Goal: Task Accomplishment & Management: Manage account settings

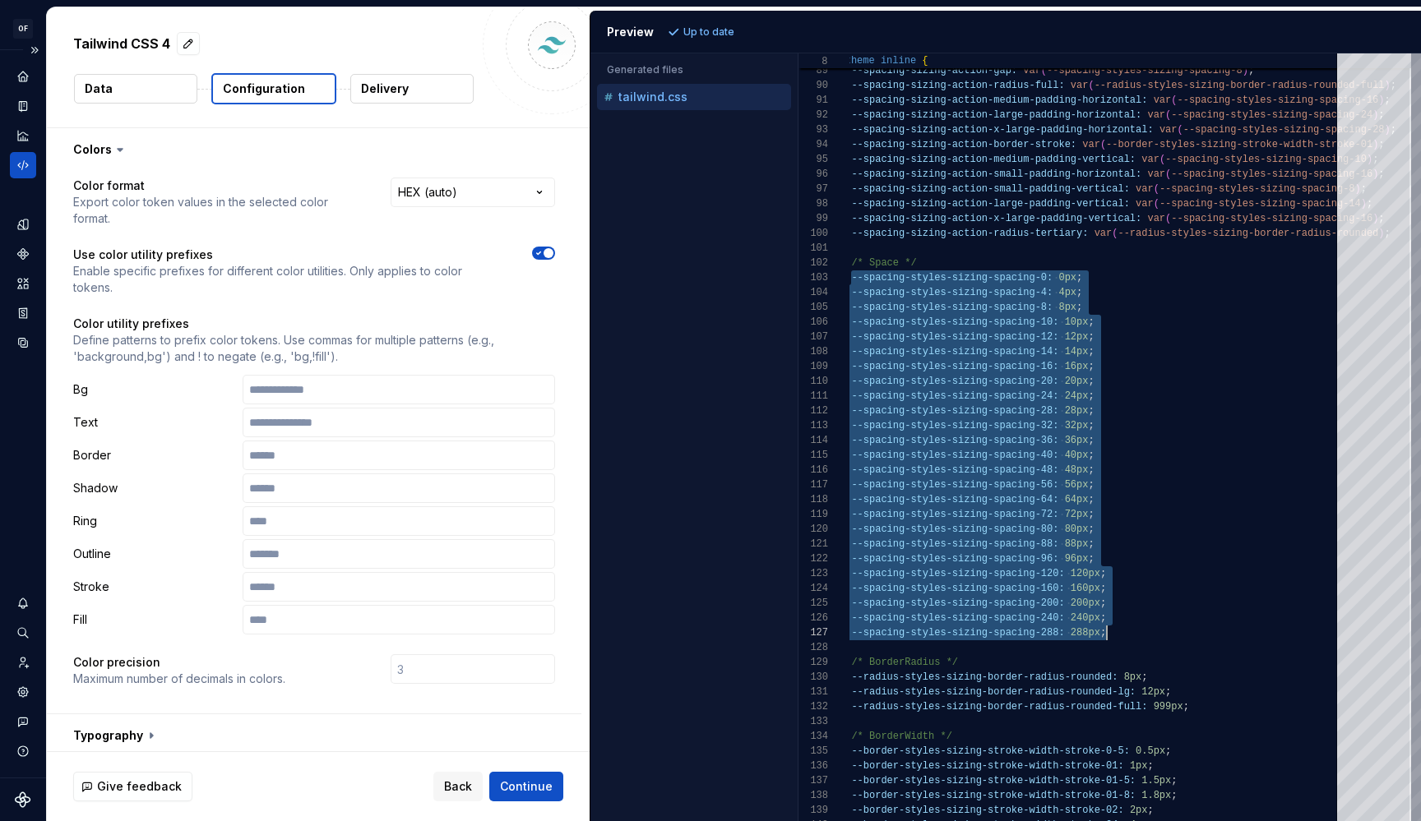
scroll to position [30, 267]
click at [17, 73] on icon "Home" at bounding box center [23, 76] width 15 height 15
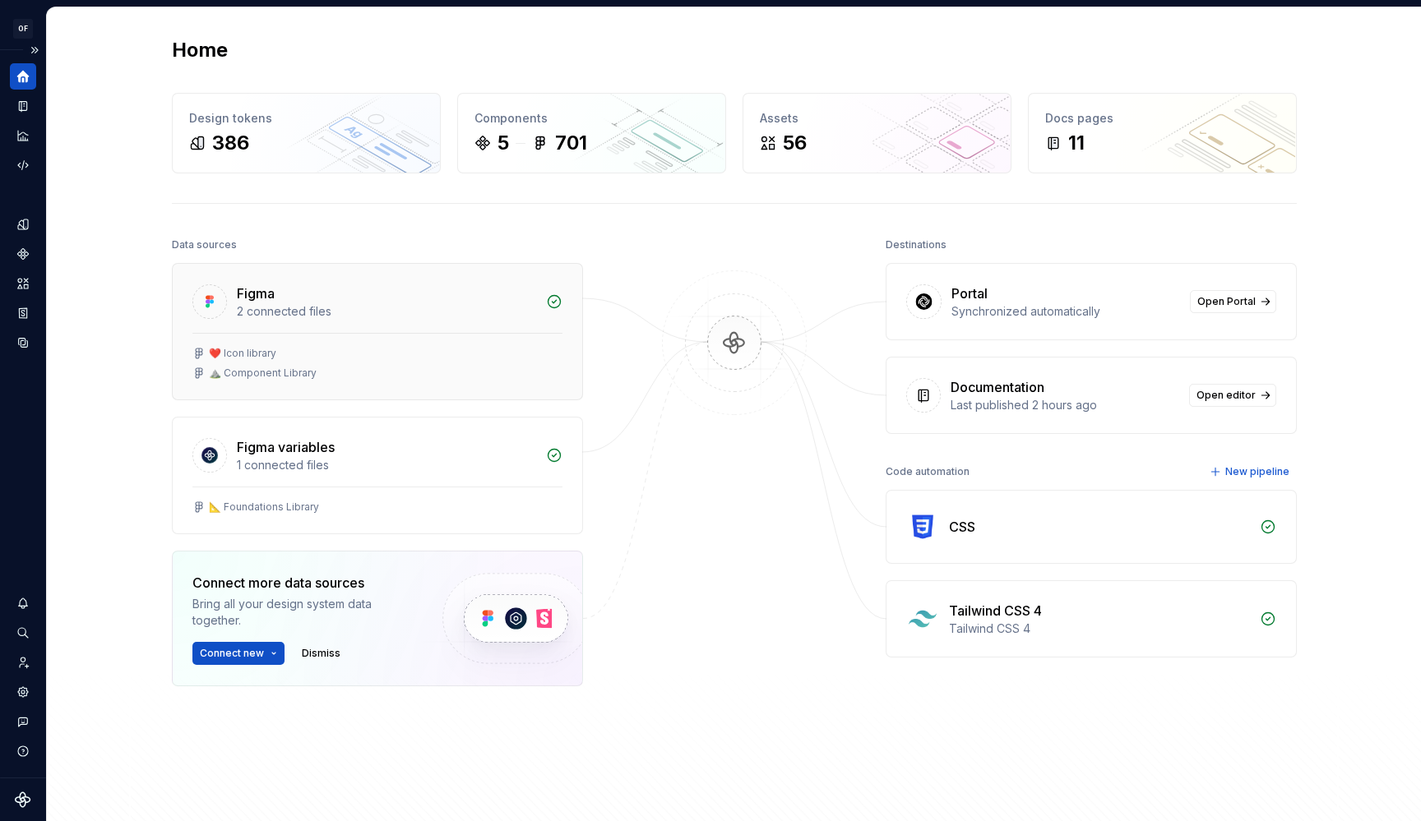
click at [233, 331] on div "Figma 2 connected files" at bounding box center [377, 298] width 409 height 69
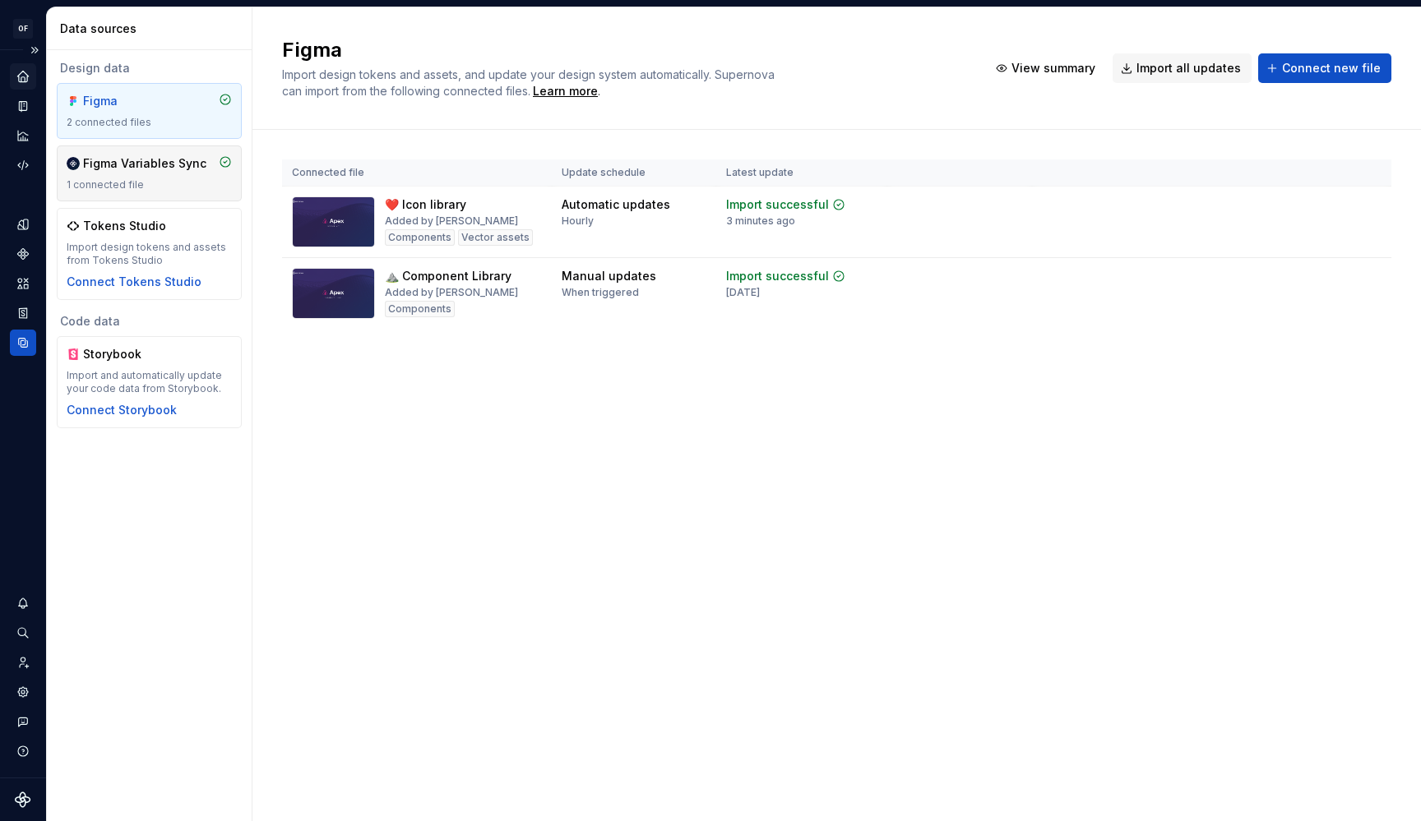
click at [149, 187] on div "1 connected file" at bounding box center [149, 184] width 165 height 13
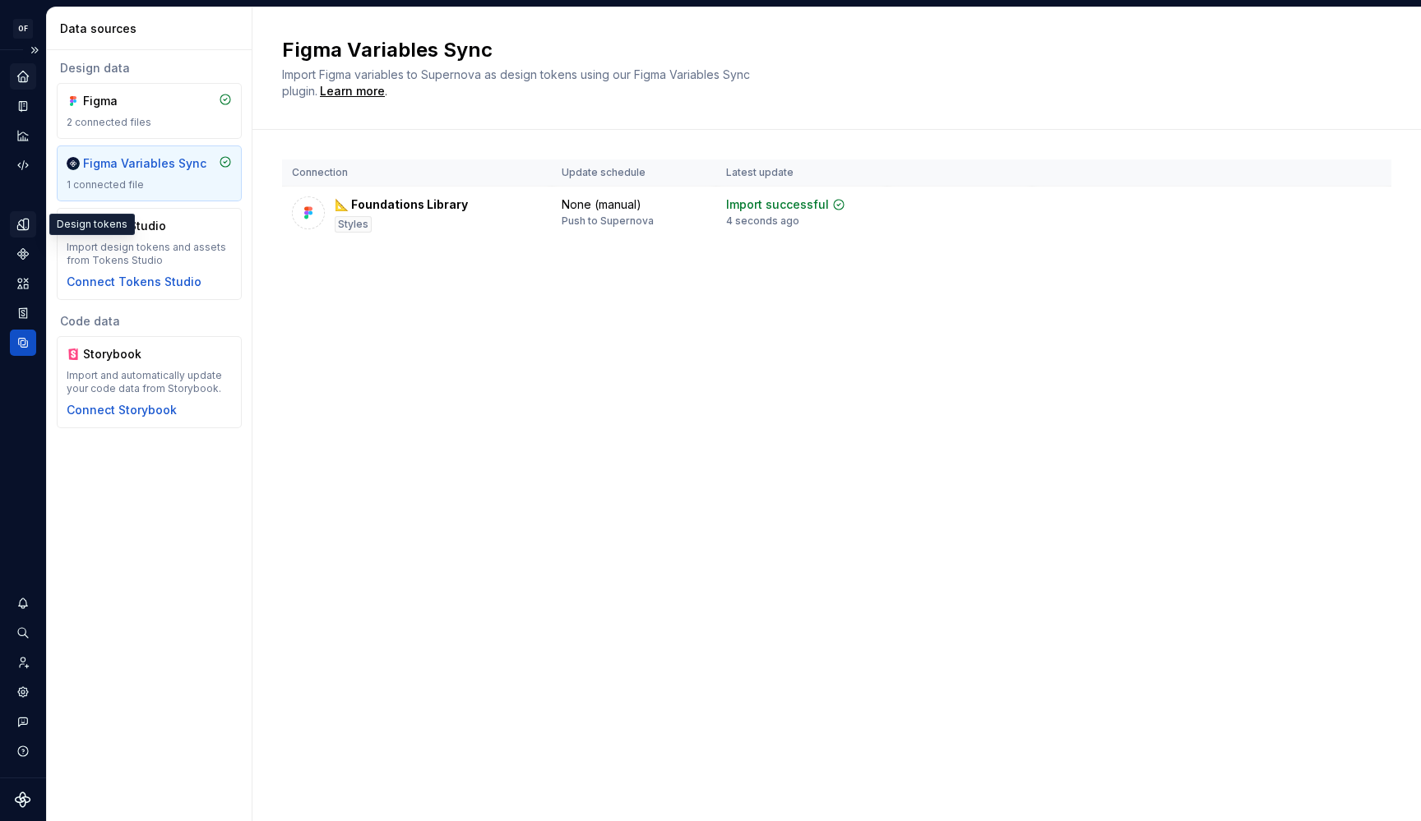
click at [31, 232] on div "Design tokens" at bounding box center [23, 224] width 26 height 26
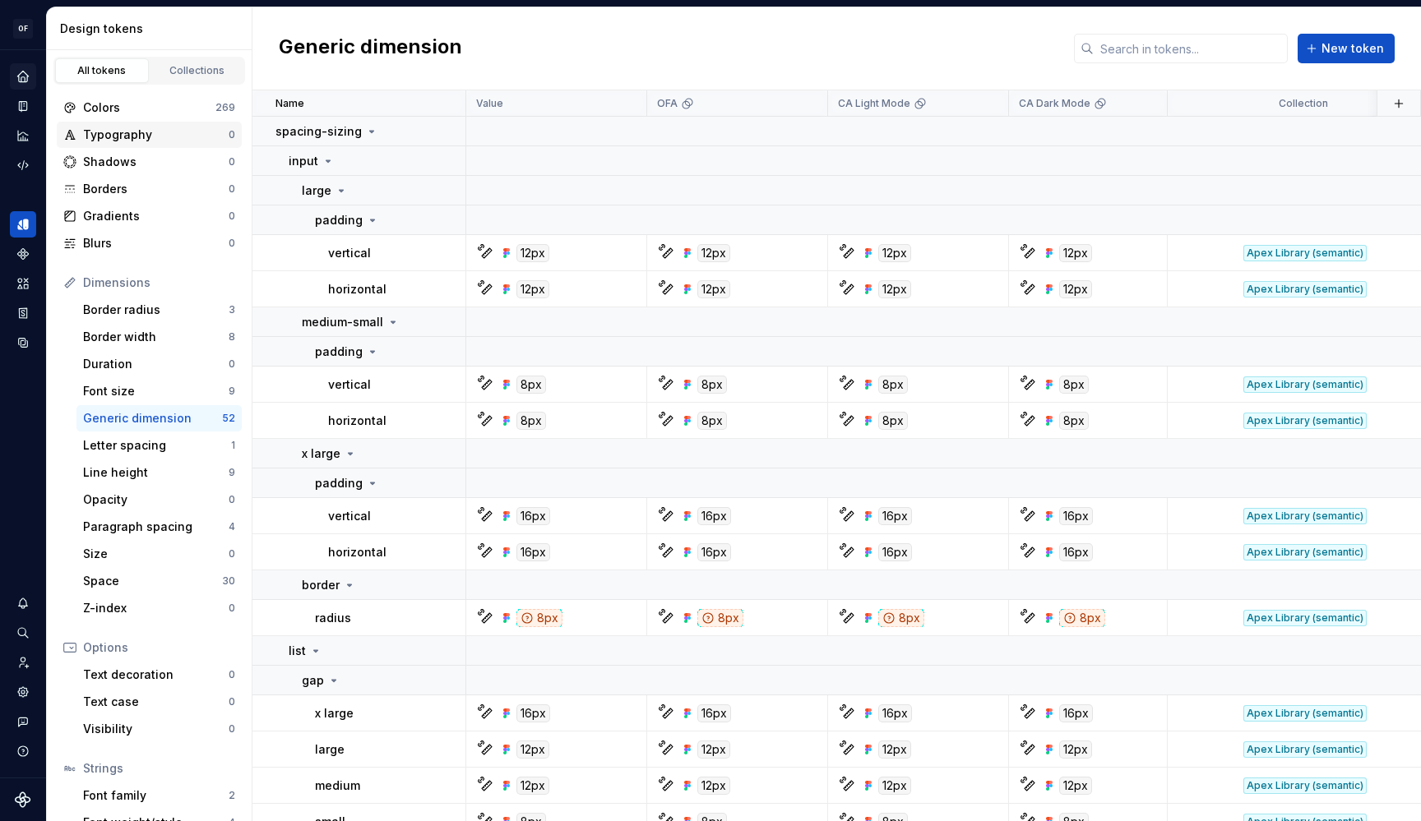
click at [148, 137] on div "Typography" at bounding box center [156, 135] width 146 height 16
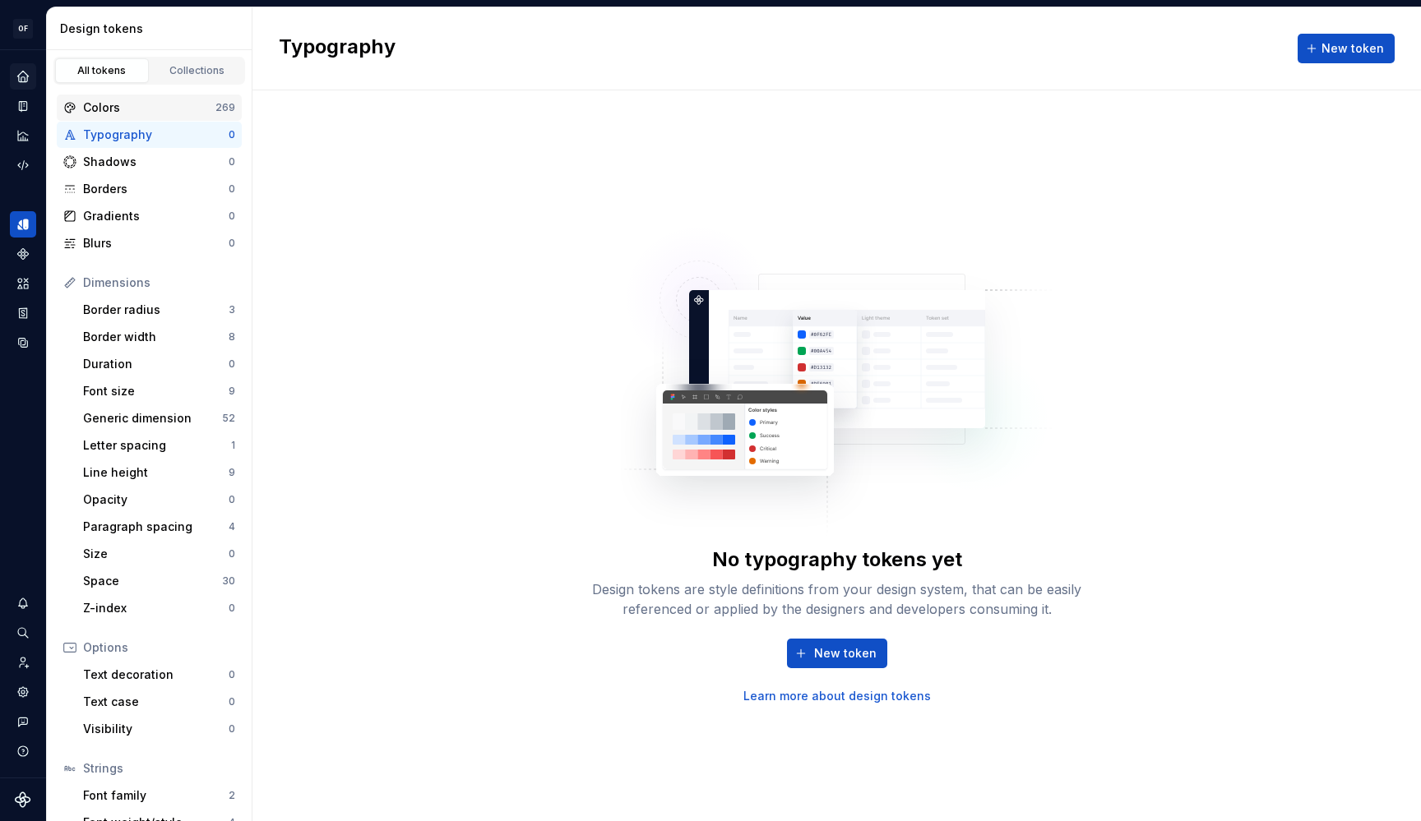
click at [149, 110] on div "Colors" at bounding box center [149, 107] width 132 height 16
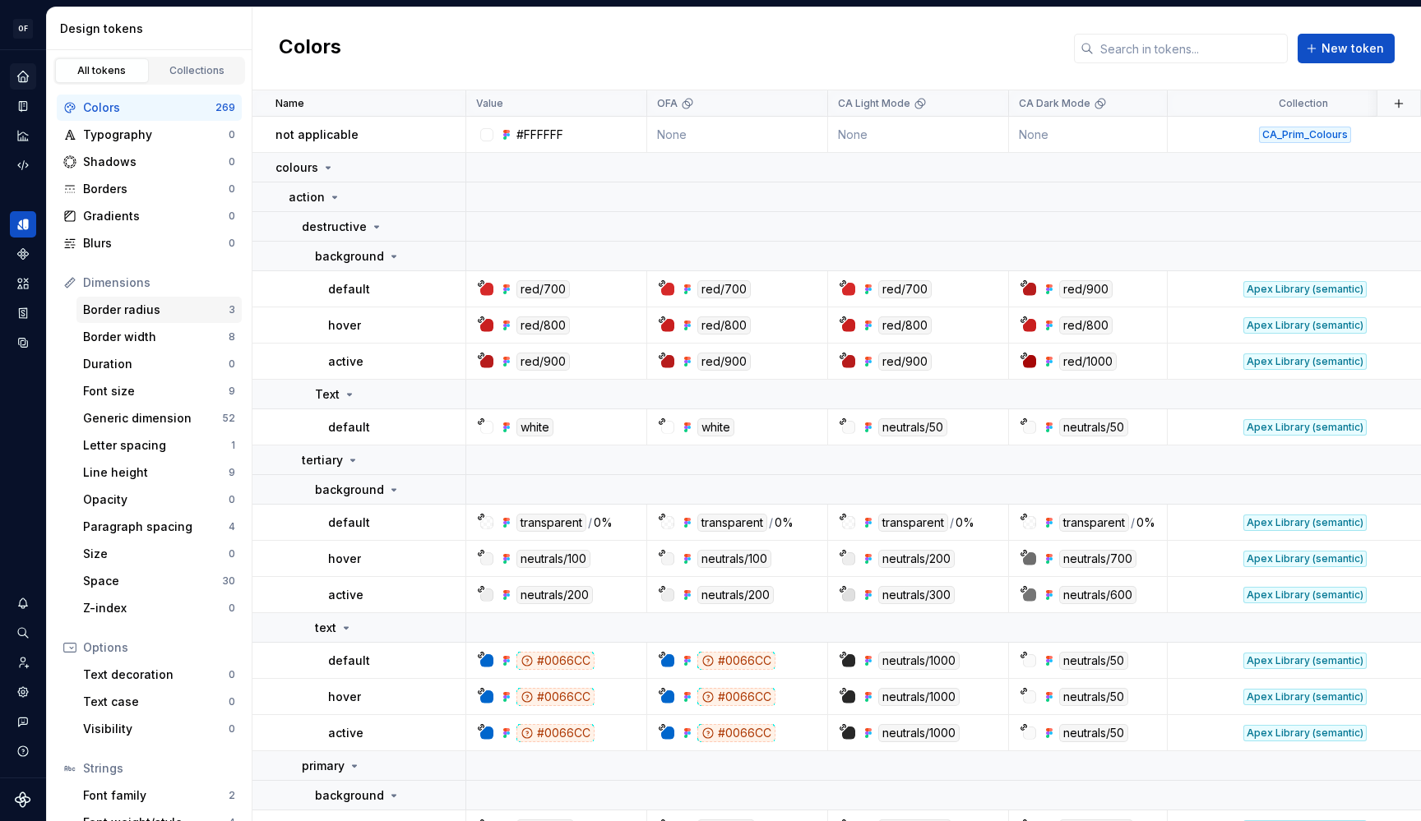
click at [153, 307] on div "Border radius" at bounding box center [156, 310] width 146 height 16
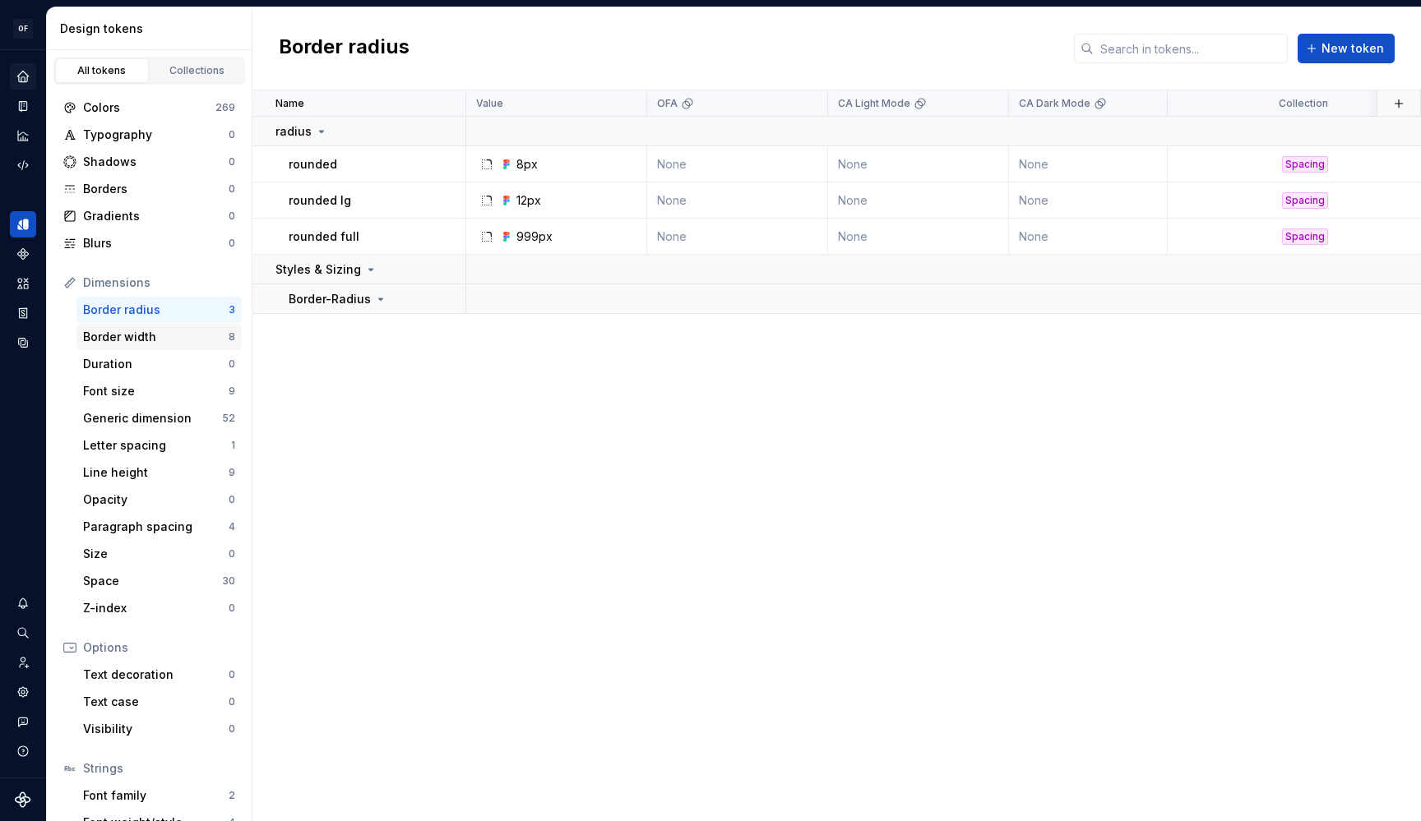
click at [159, 330] on div "Border width" at bounding box center [156, 337] width 146 height 16
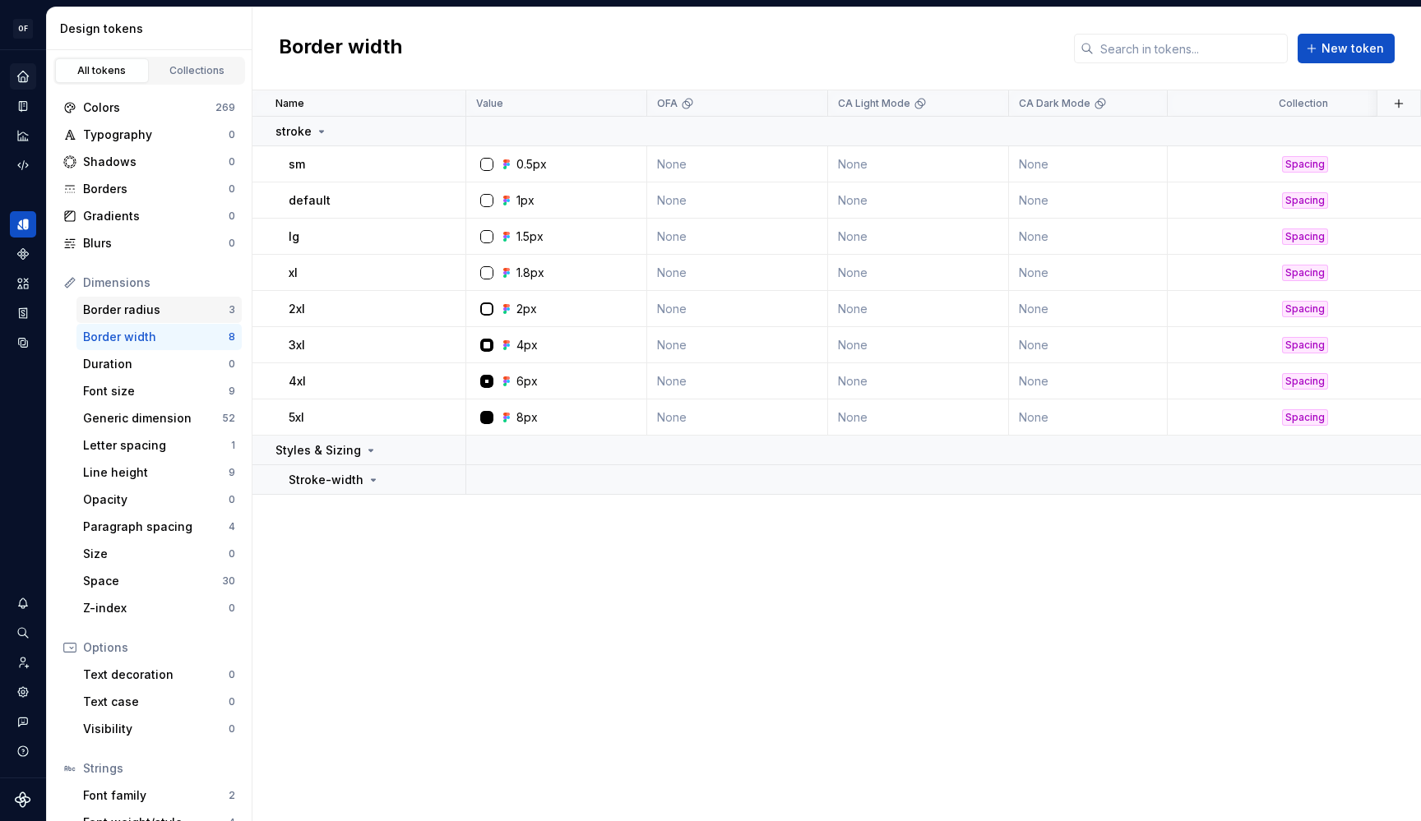
click at [161, 316] on div "Border radius" at bounding box center [156, 310] width 146 height 16
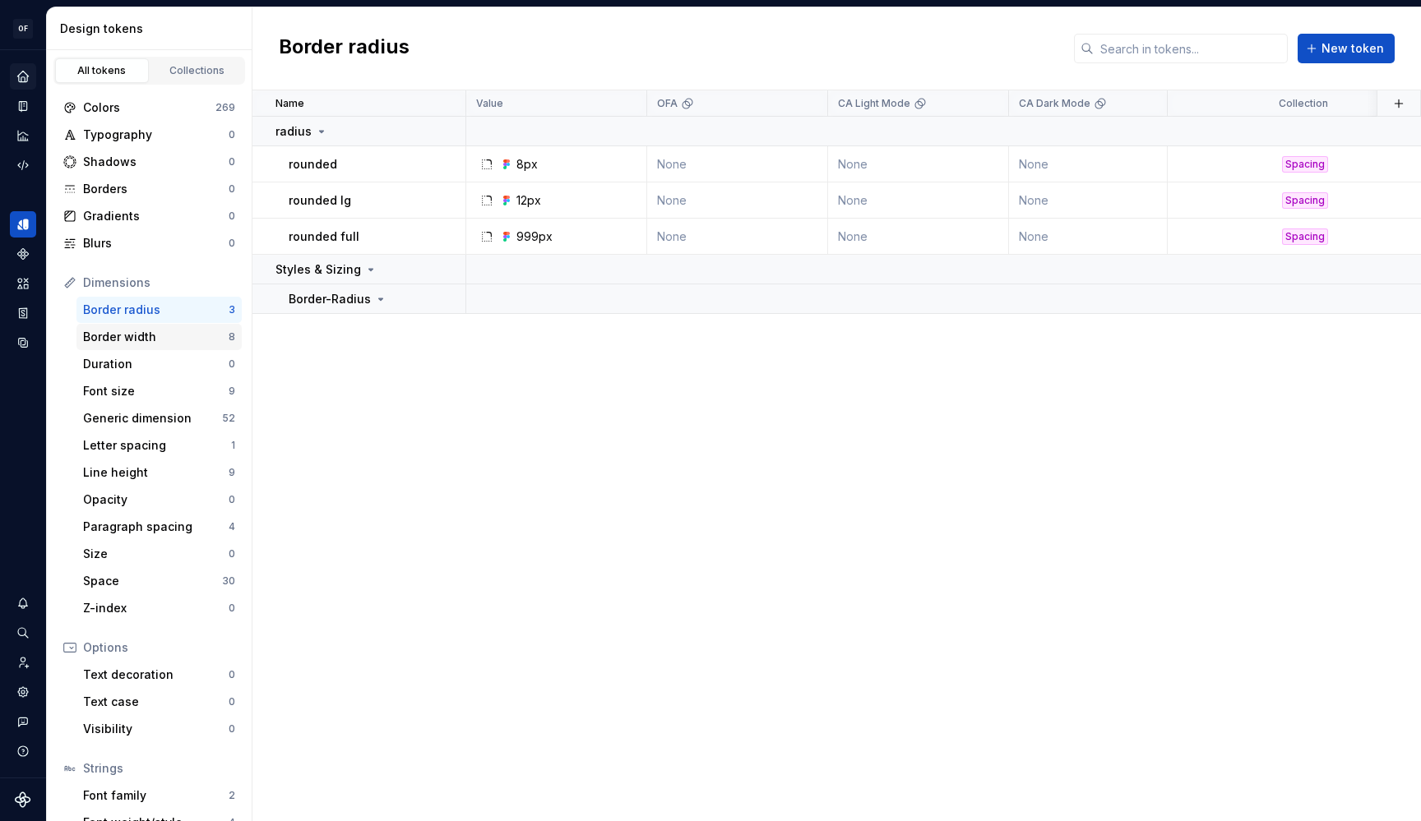
click at [158, 333] on div "Border width" at bounding box center [156, 337] width 146 height 16
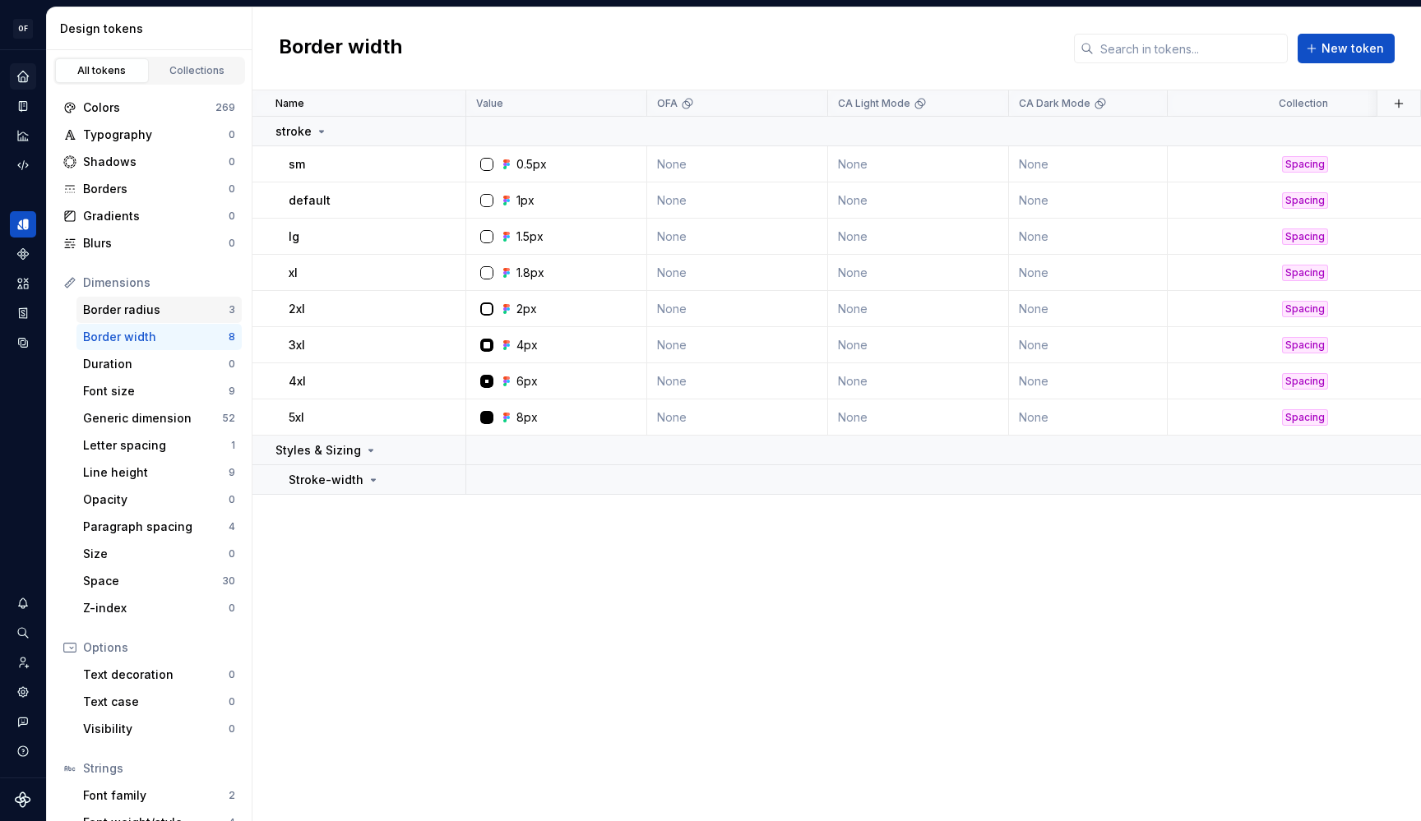
click at [158, 307] on div "Border radius" at bounding box center [156, 310] width 146 height 16
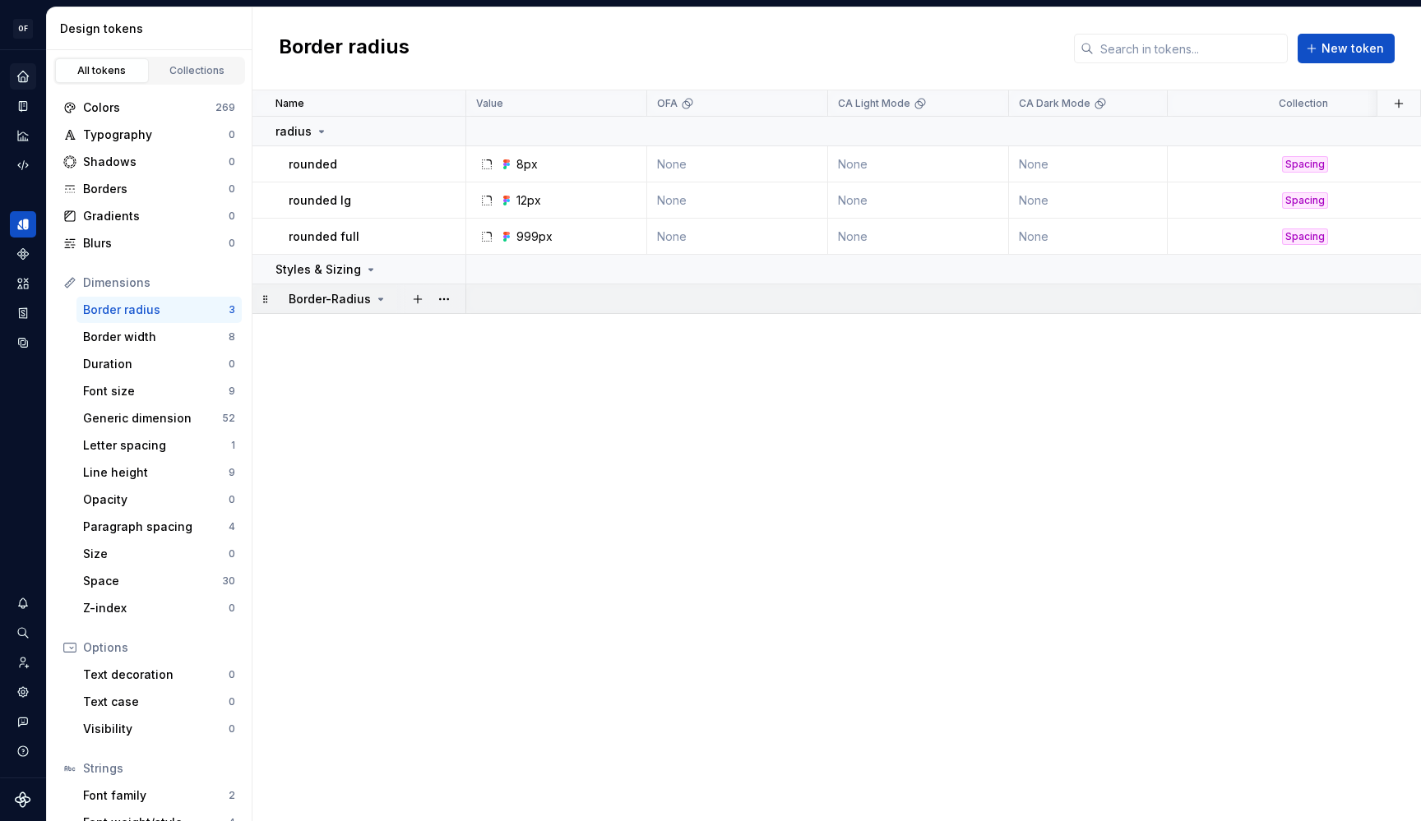
click at [377, 303] on icon at bounding box center [380, 299] width 13 height 13
click at [367, 272] on icon at bounding box center [370, 269] width 13 height 13
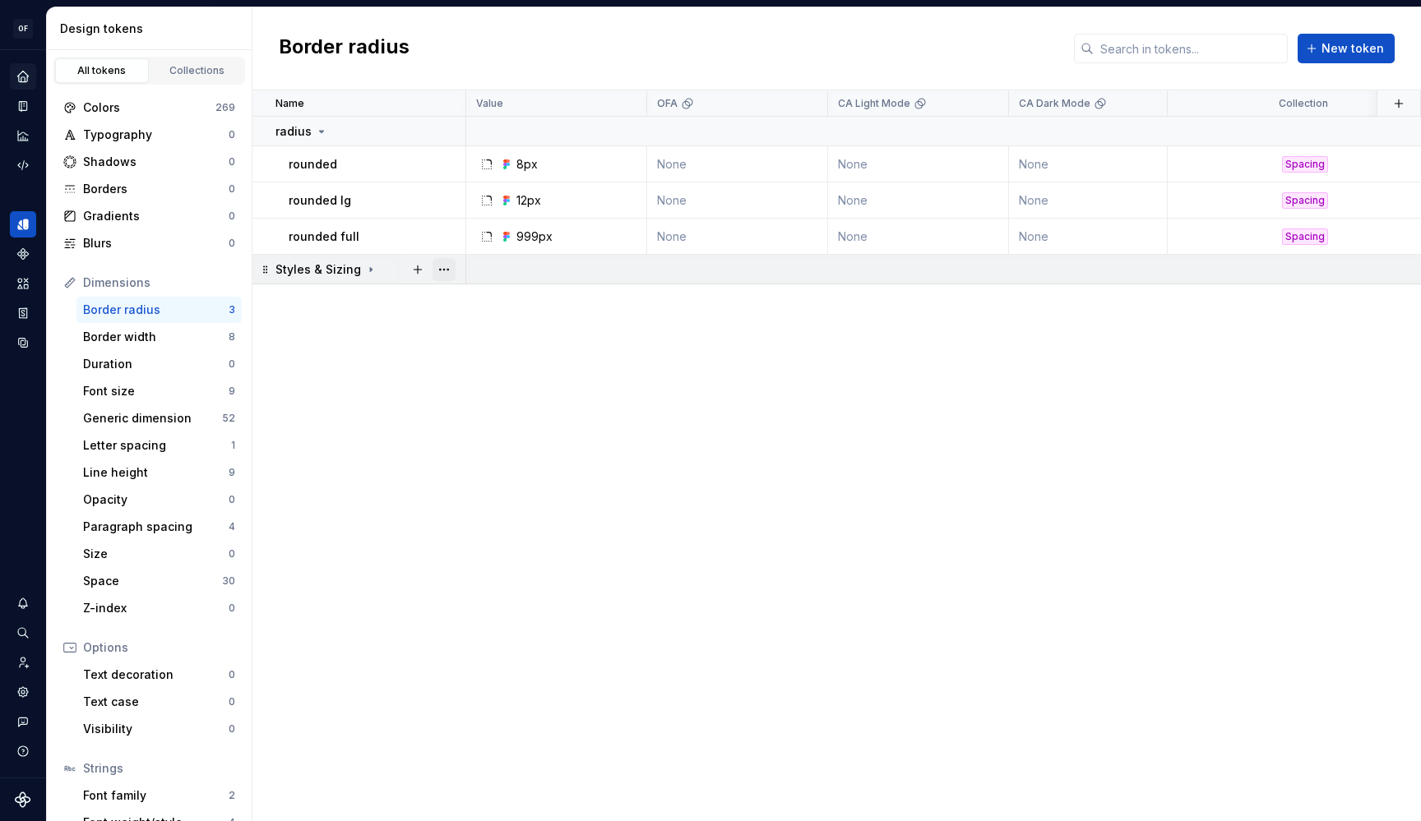
click at [446, 263] on button "button" at bounding box center [443, 269] width 23 height 23
click at [503, 456] on div "Delete group" at bounding box center [516, 455] width 107 height 16
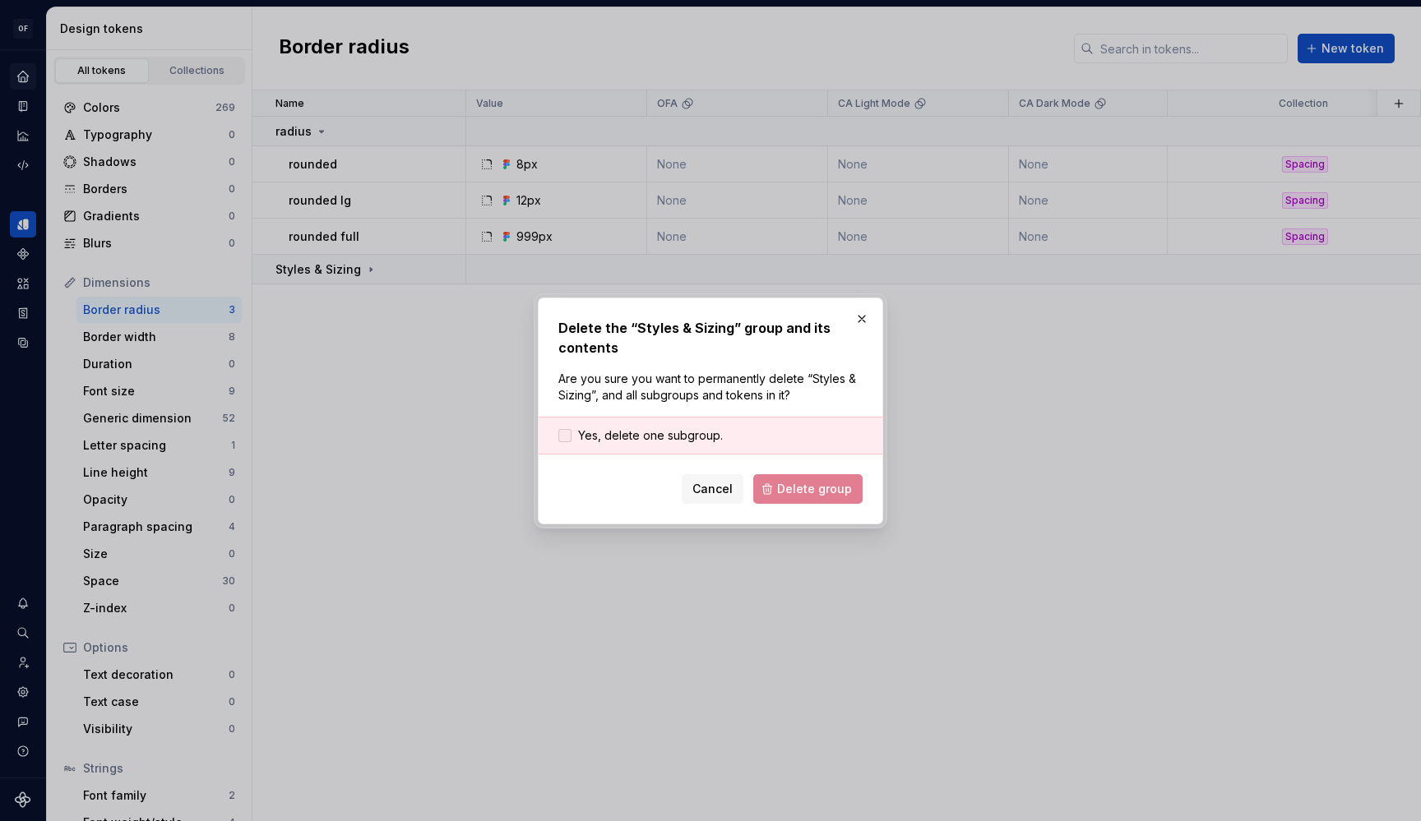
click at [671, 442] on span "Yes, delete one subgroup." at bounding box center [650, 435] width 145 height 16
click at [788, 482] on span "Delete group" at bounding box center [814, 489] width 75 height 16
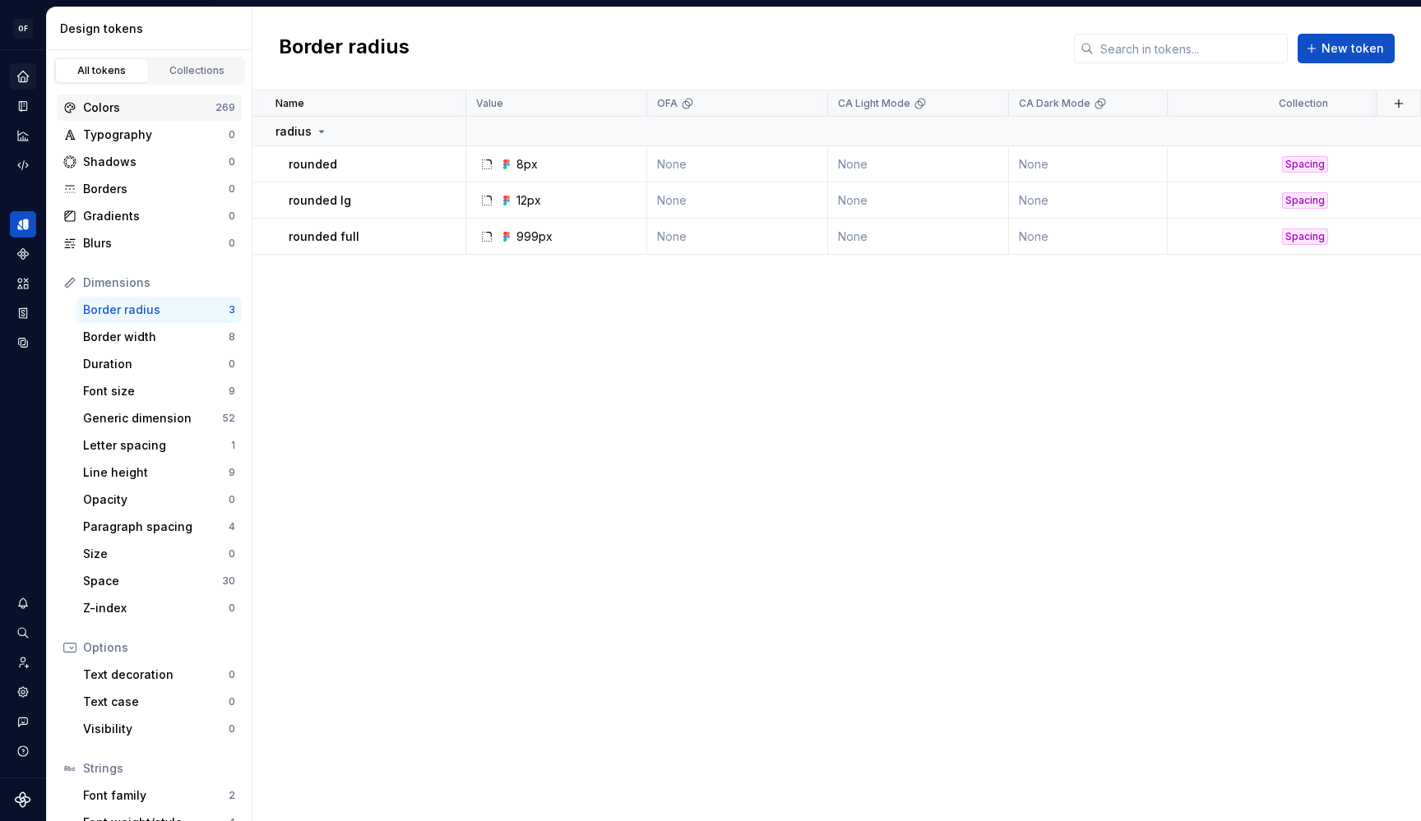
click at [119, 109] on div "Colors" at bounding box center [149, 107] width 132 height 16
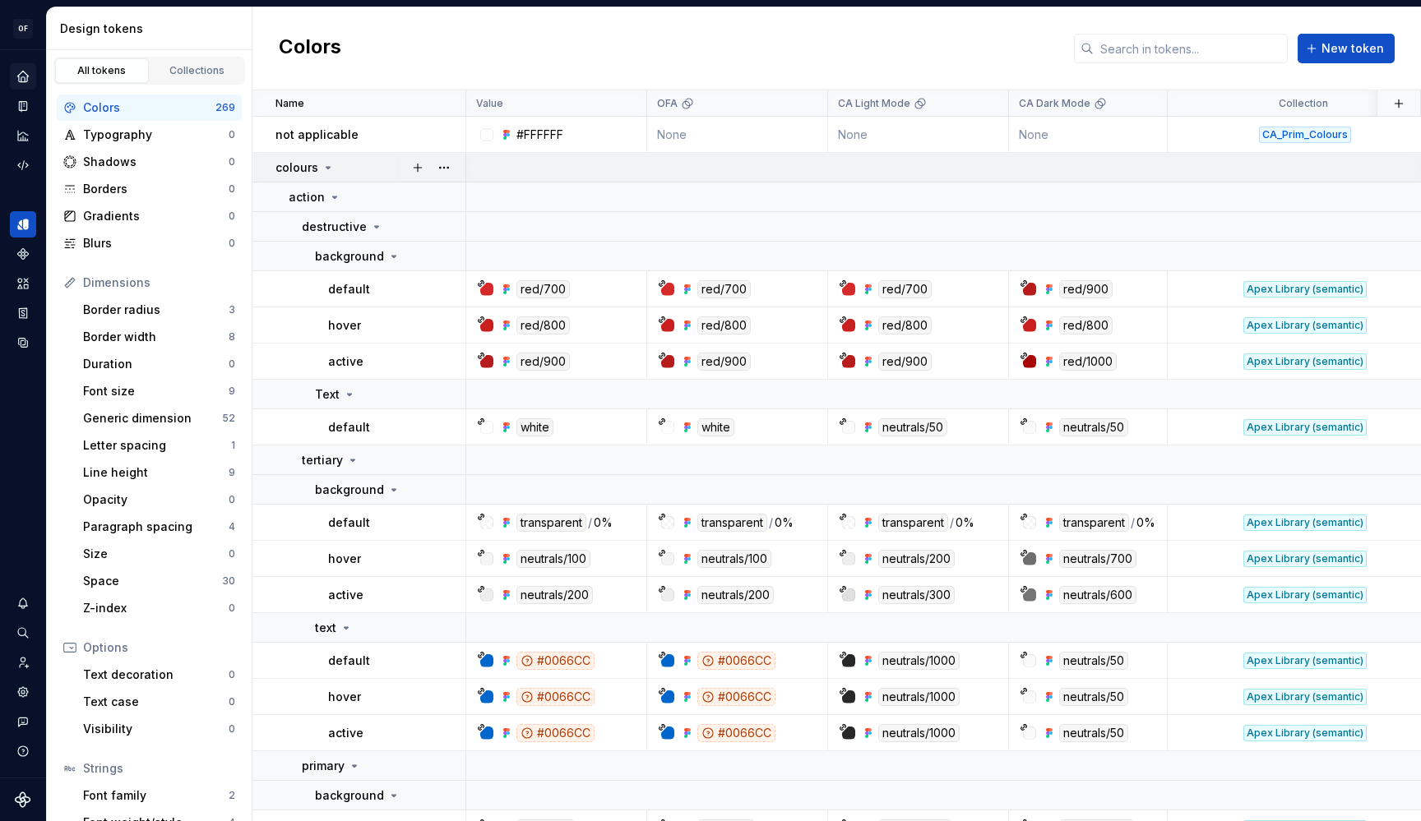
click at [326, 162] on icon at bounding box center [327, 167] width 13 height 13
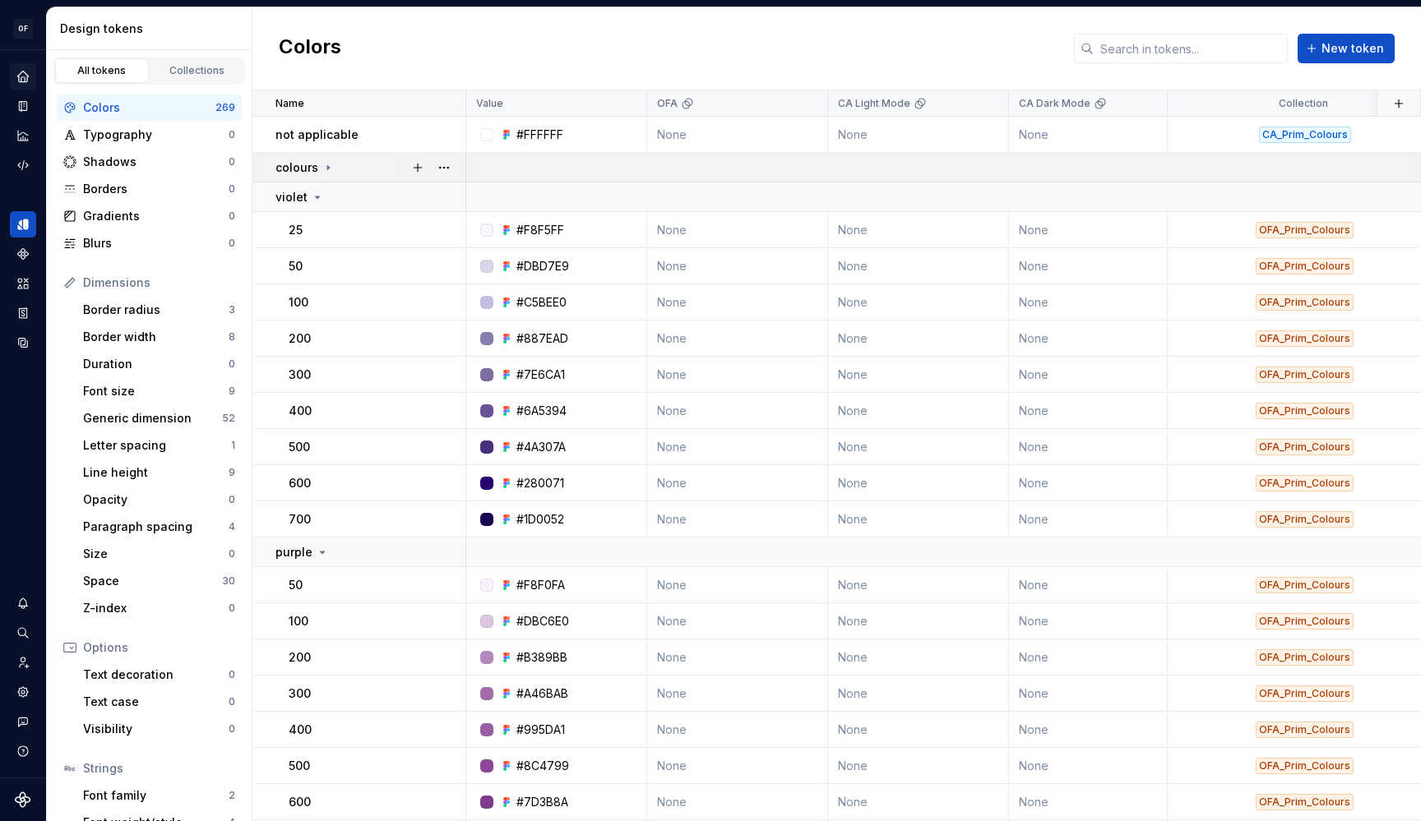
click at [326, 162] on icon at bounding box center [327, 167] width 13 height 13
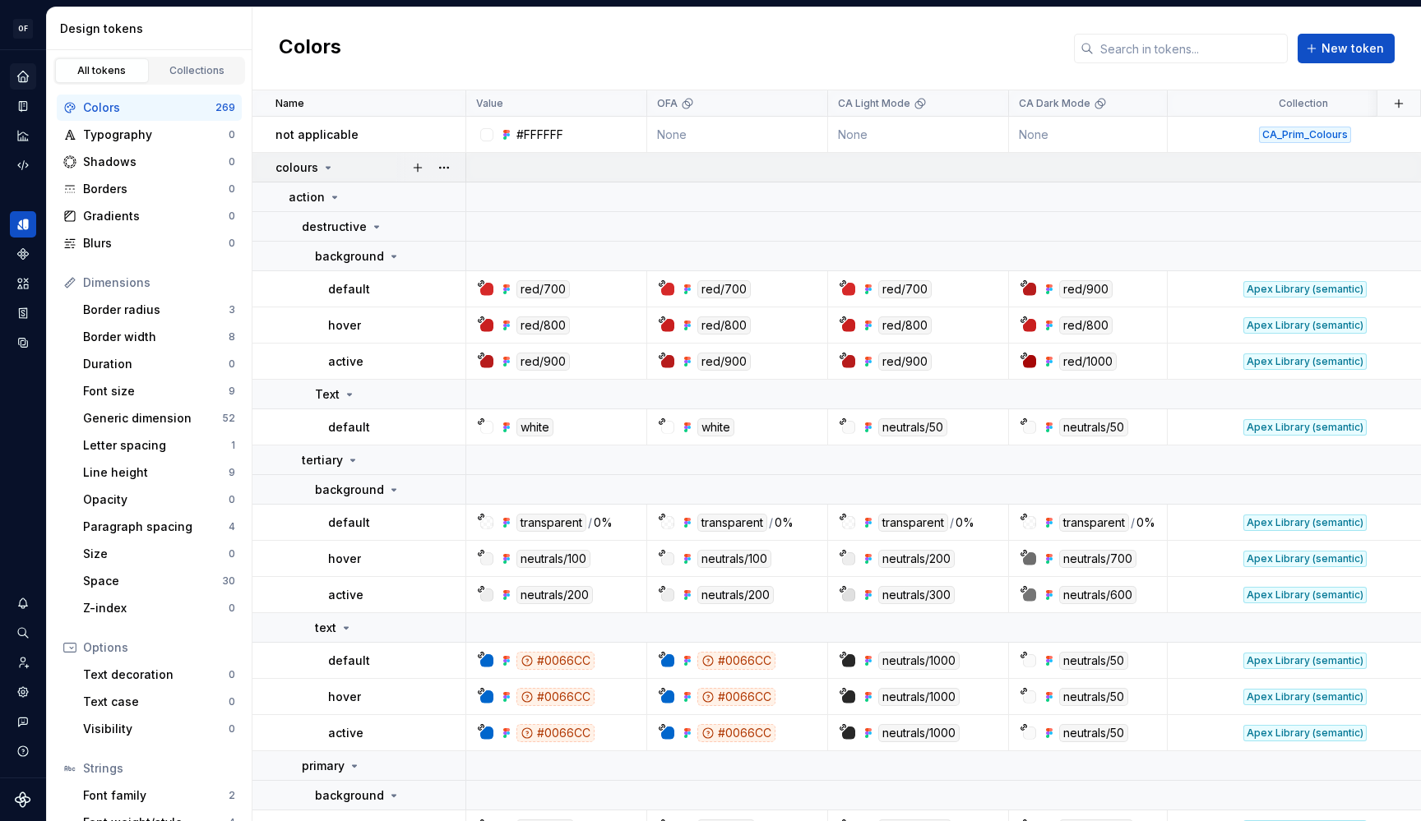
click at [332, 171] on icon at bounding box center [327, 167] width 13 height 13
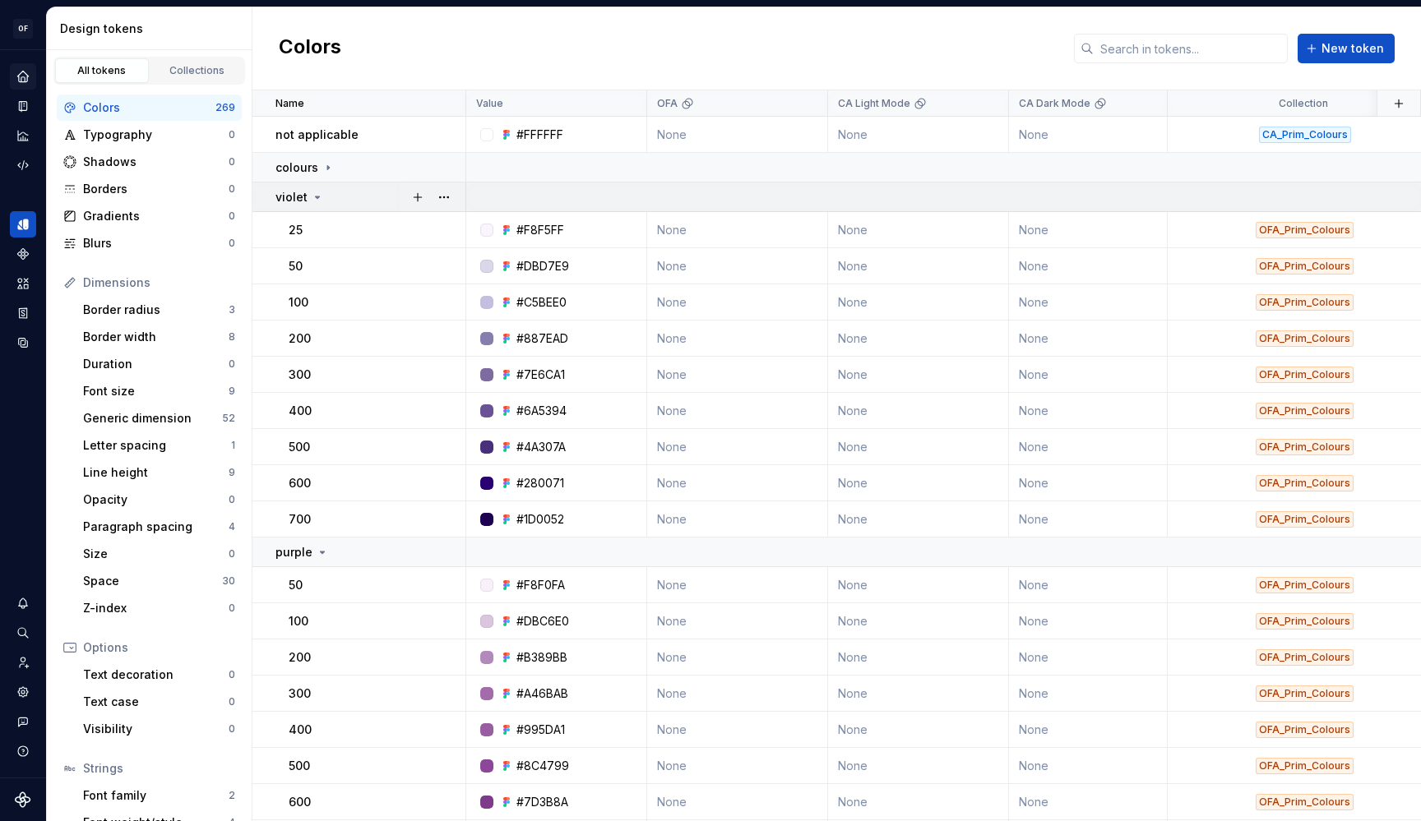
click at [321, 199] on icon at bounding box center [317, 197] width 13 height 13
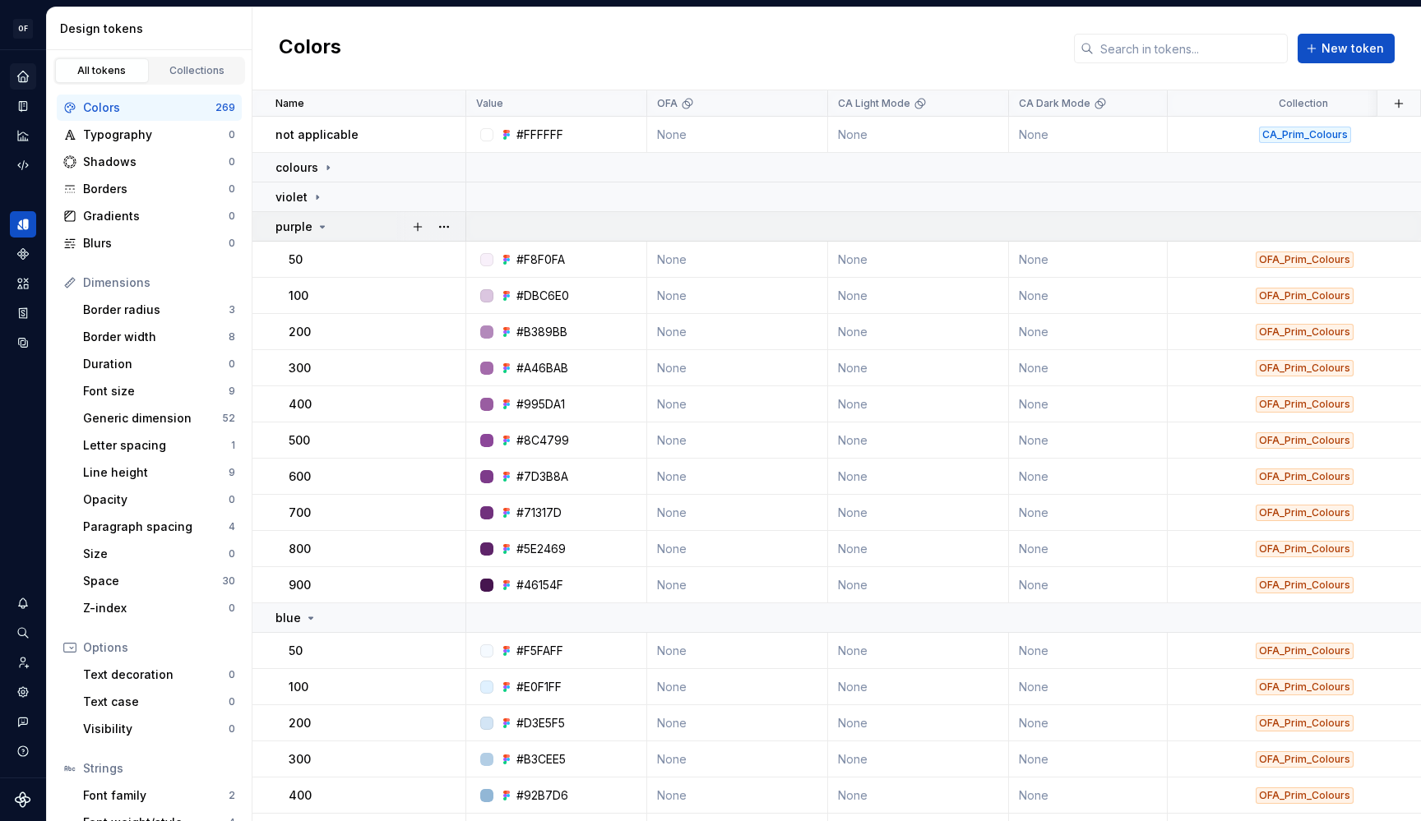
click at [321, 226] on icon at bounding box center [323, 227] width 4 height 2
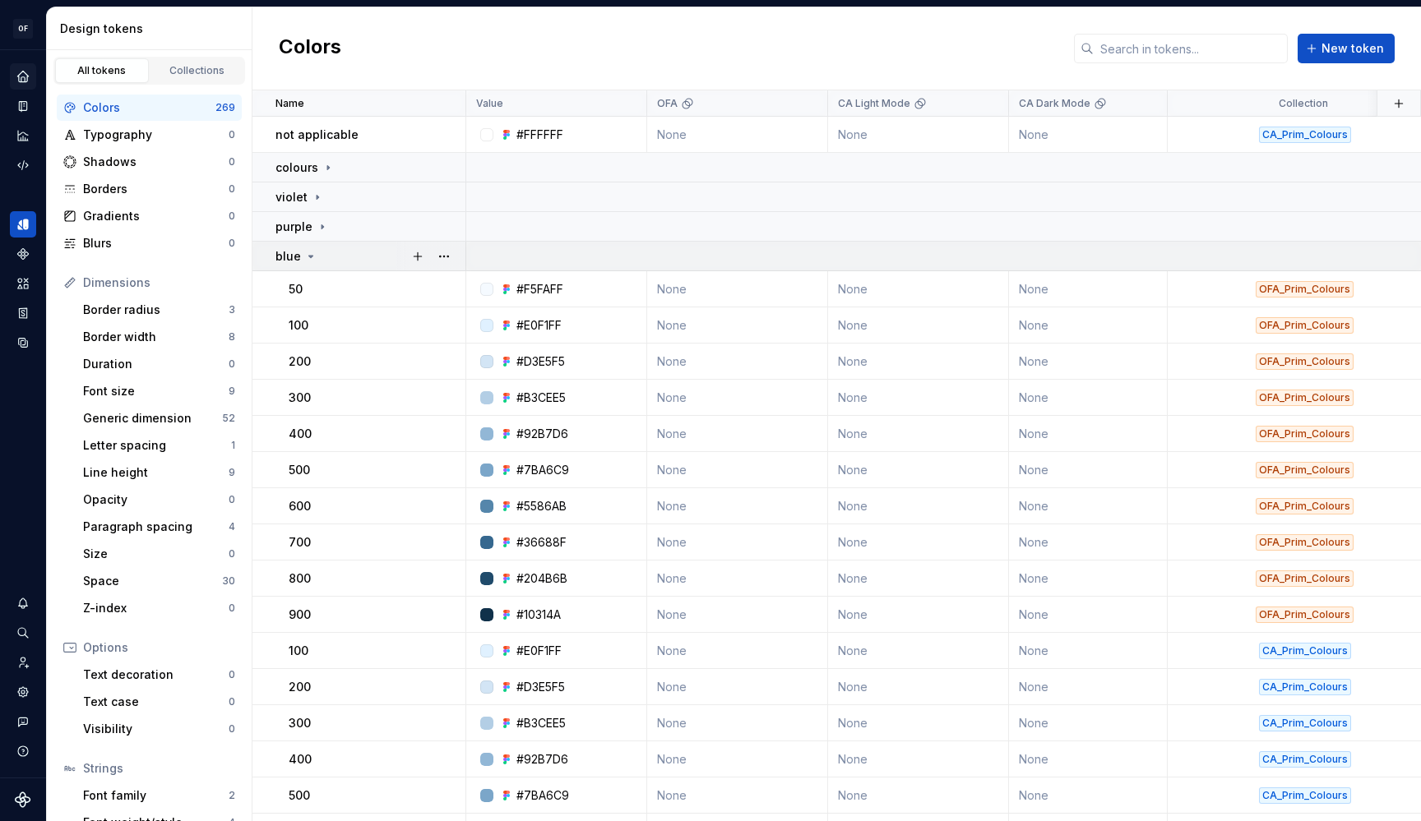
click at [315, 257] on icon at bounding box center [310, 256] width 13 height 13
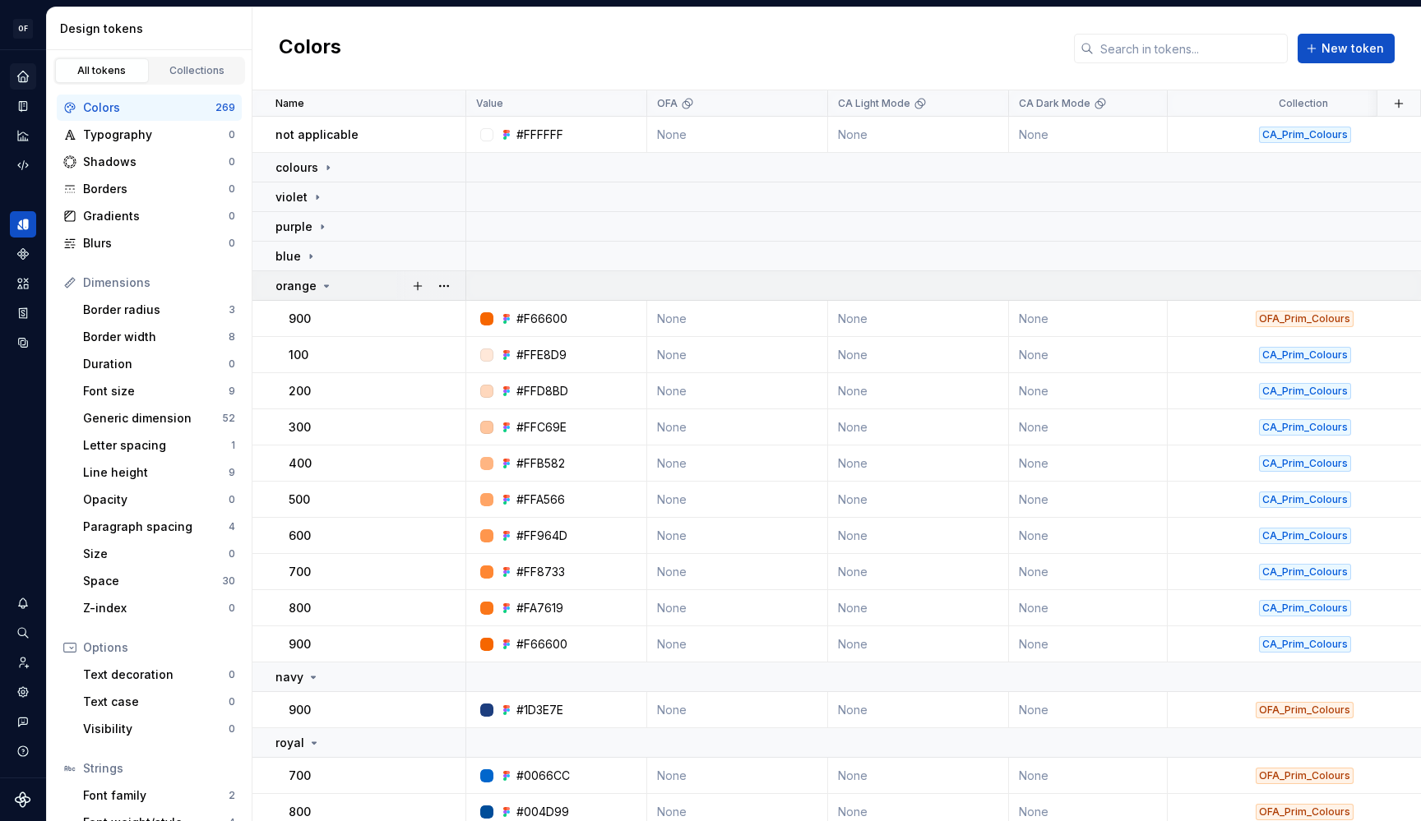
click at [317, 280] on div "orange" at bounding box center [304, 286] width 58 height 16
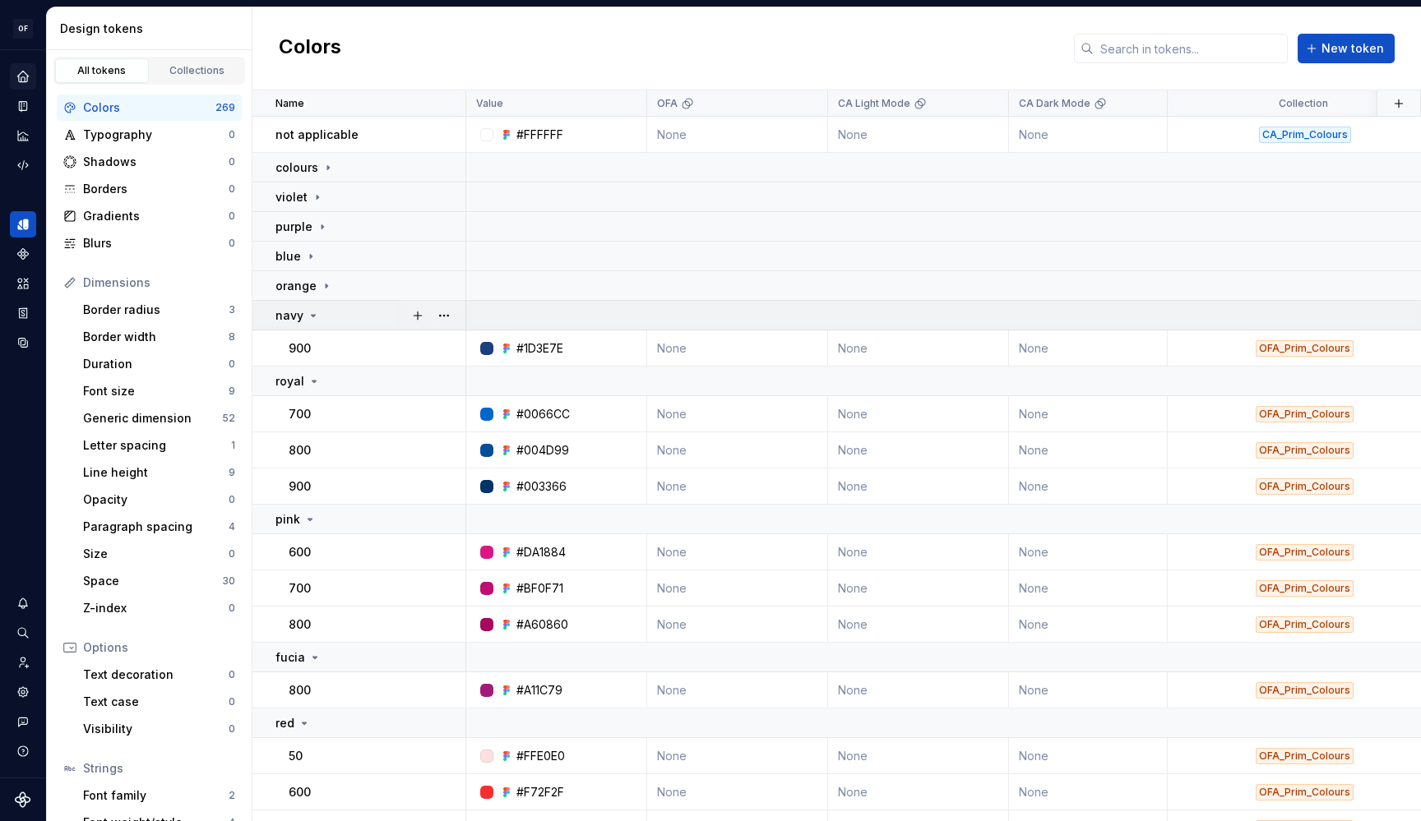
click at [312, 317] on icon at bounding box center [314, 316] width 4 height 2
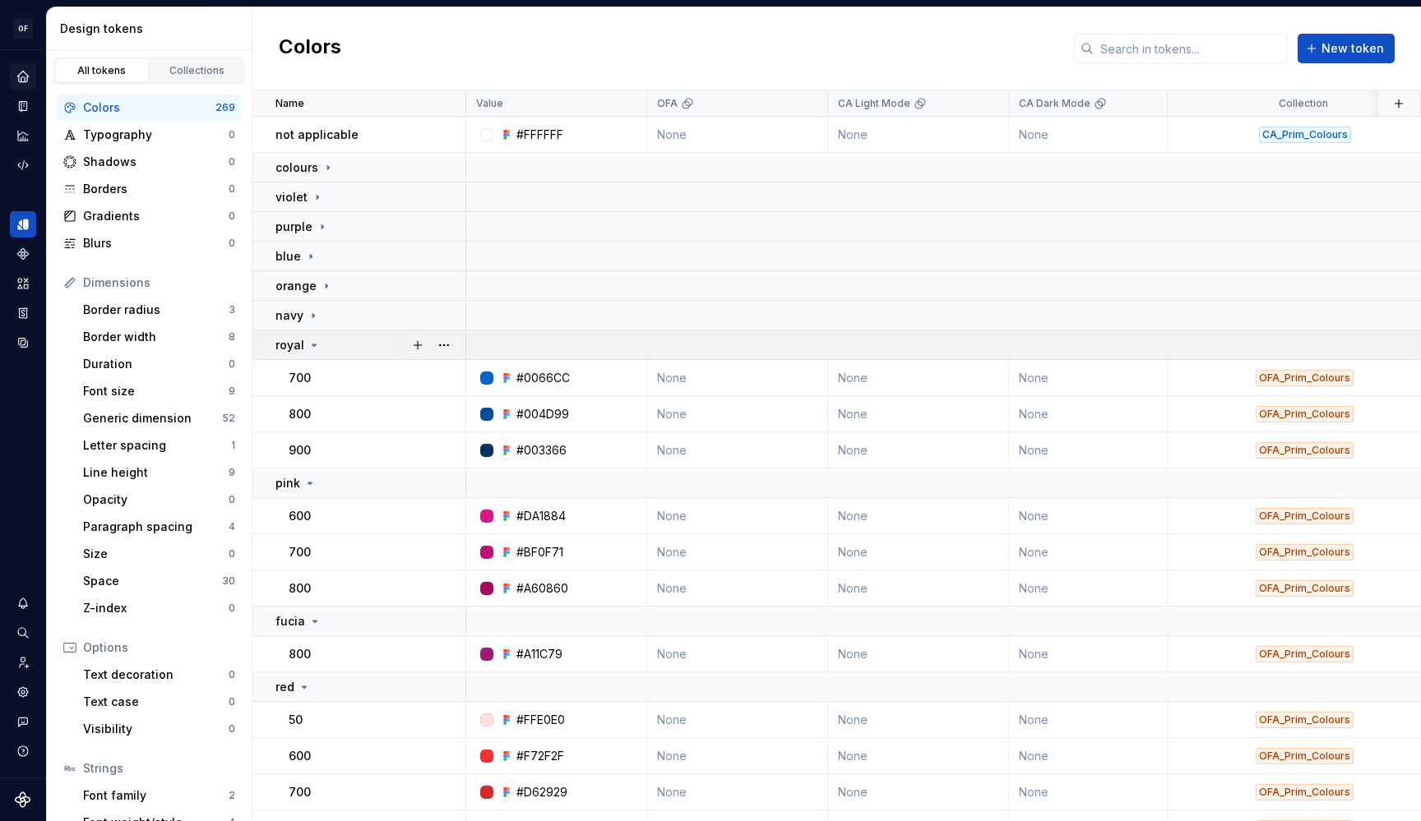
click at [307, 342] on icon at bounding box center [313, 345] width 13 height 13
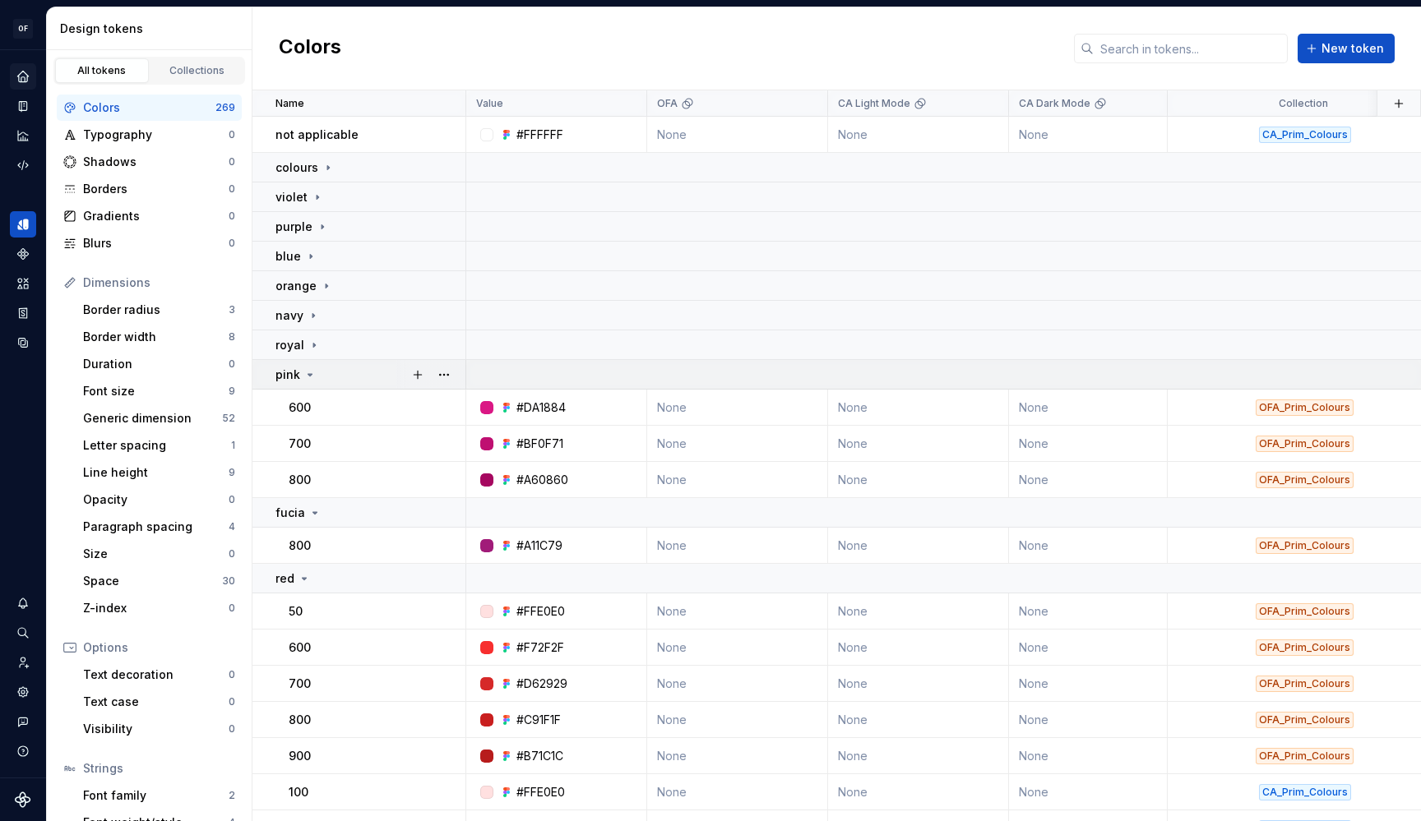
click at [295, 377] on p "pink" at bounding box center [287, 375] width 25 height 16
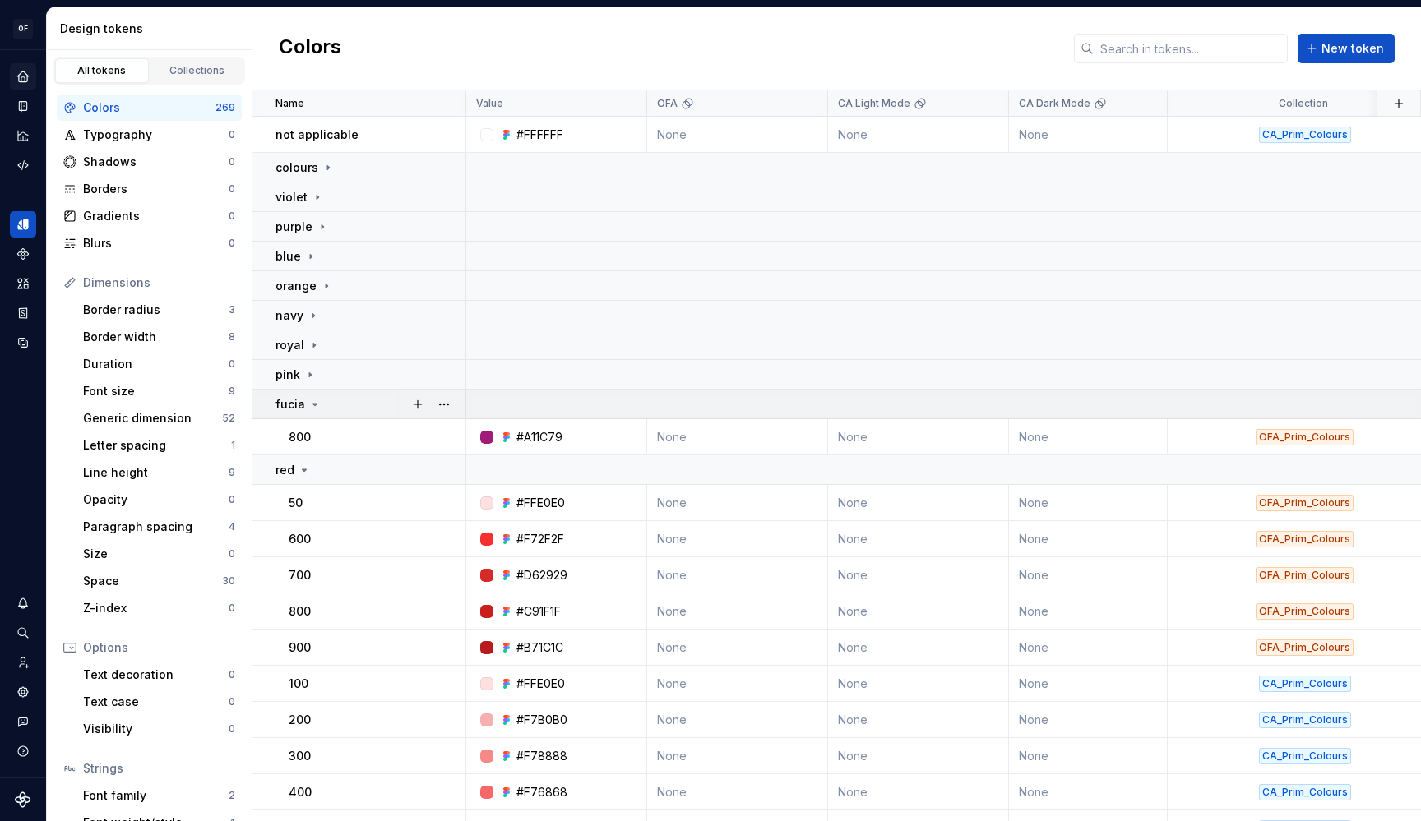
click at [303, 404] on p "fucia" at bounding box center [290, 404] width 30 height 16
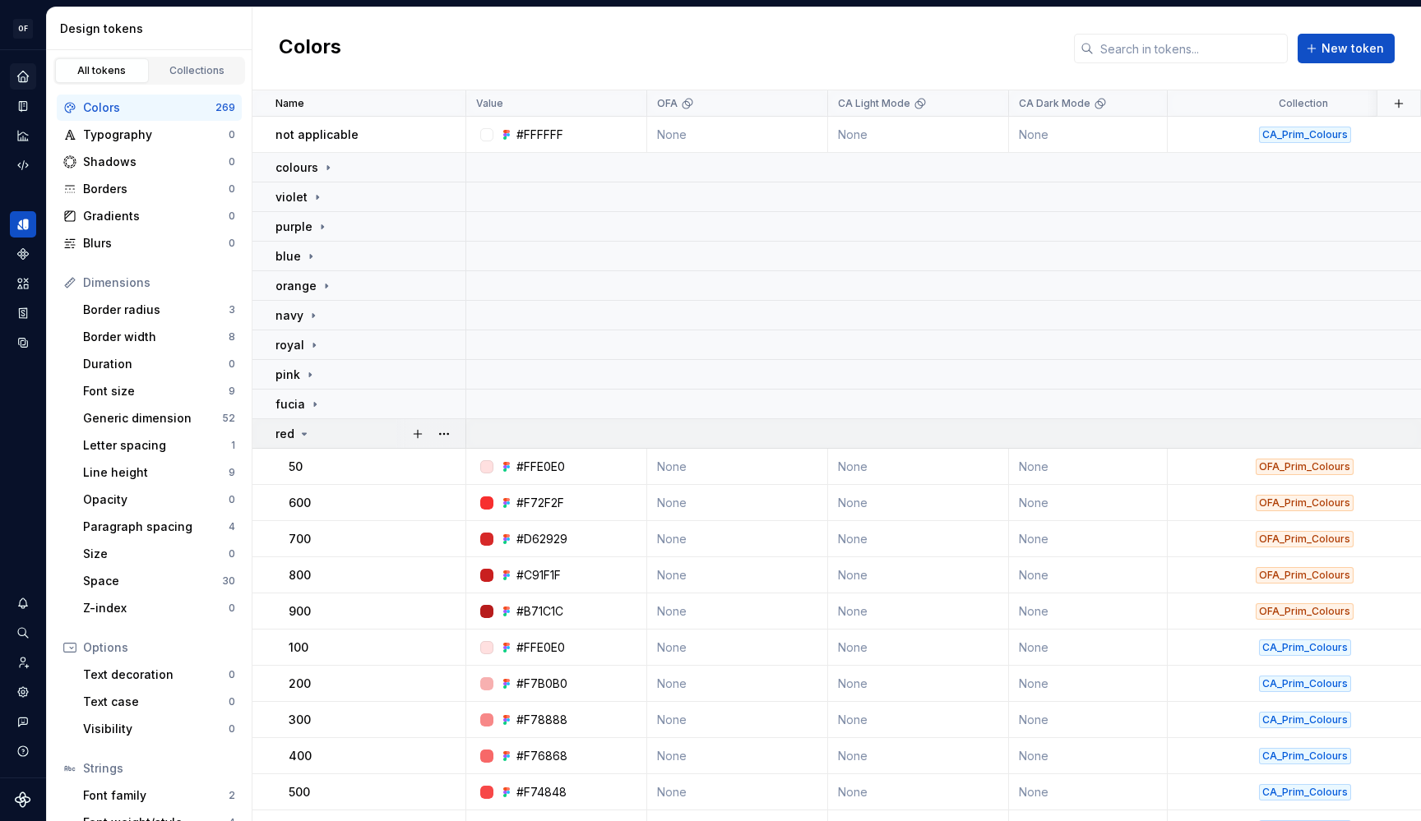
click at [295, 441] on div "red" at bounding box center [292, 434] width 35 height 16
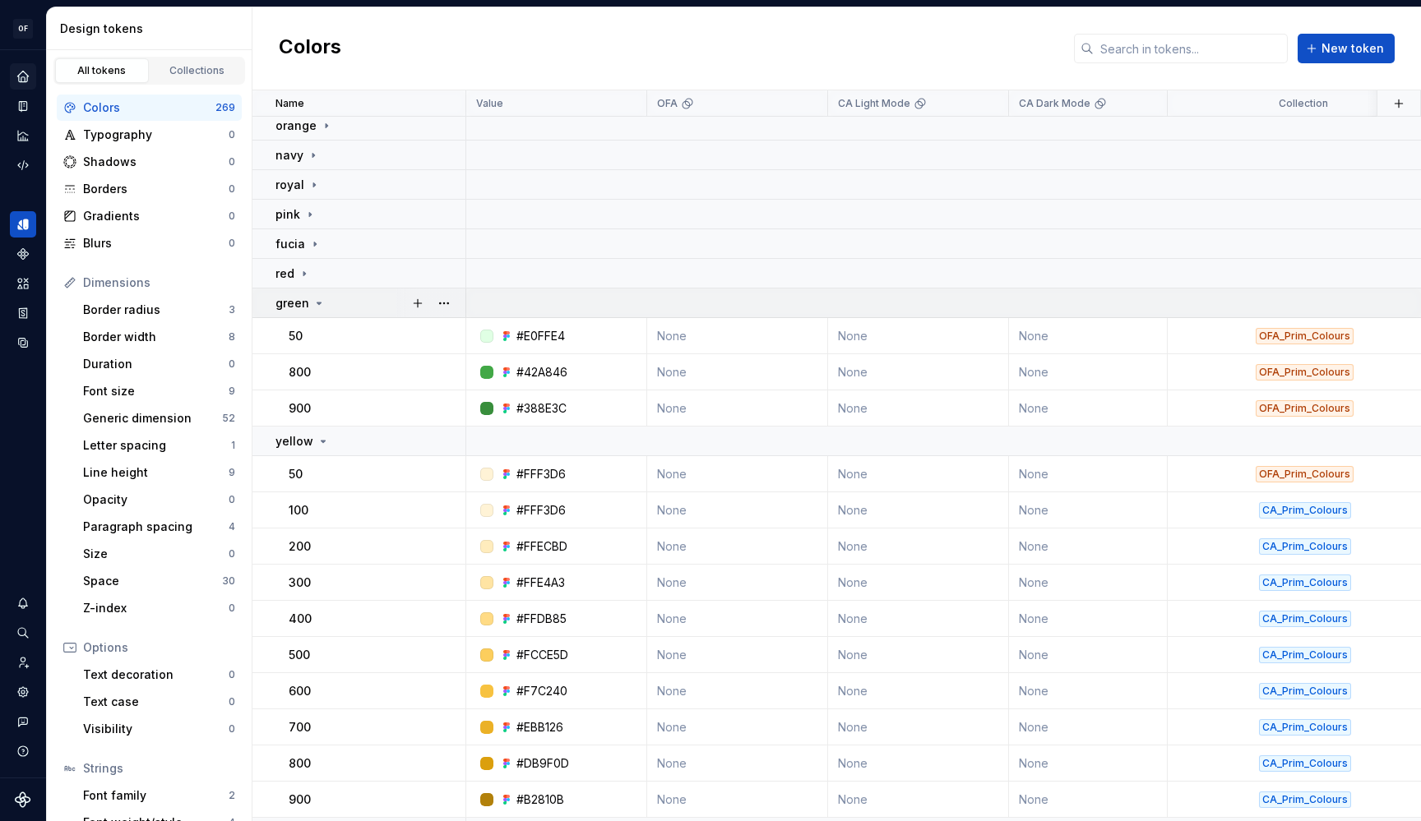
scroll to position [160, 0]
click at [308, 302] on div "green" at bounding box center [300, 303] width 50 height 16
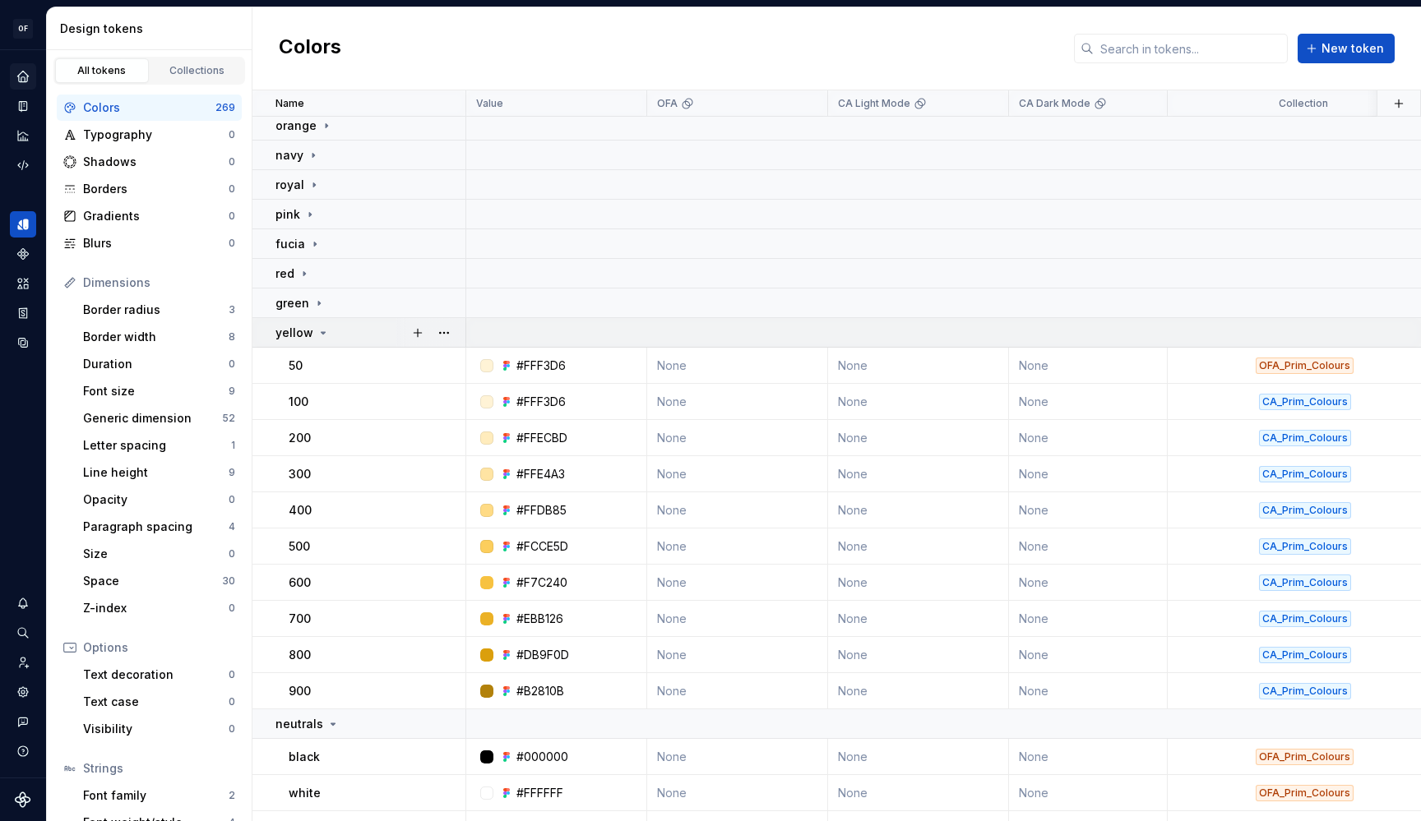
click at [306, 336] on p "yellow" at bounding box center [294, 333] width 38 height 16
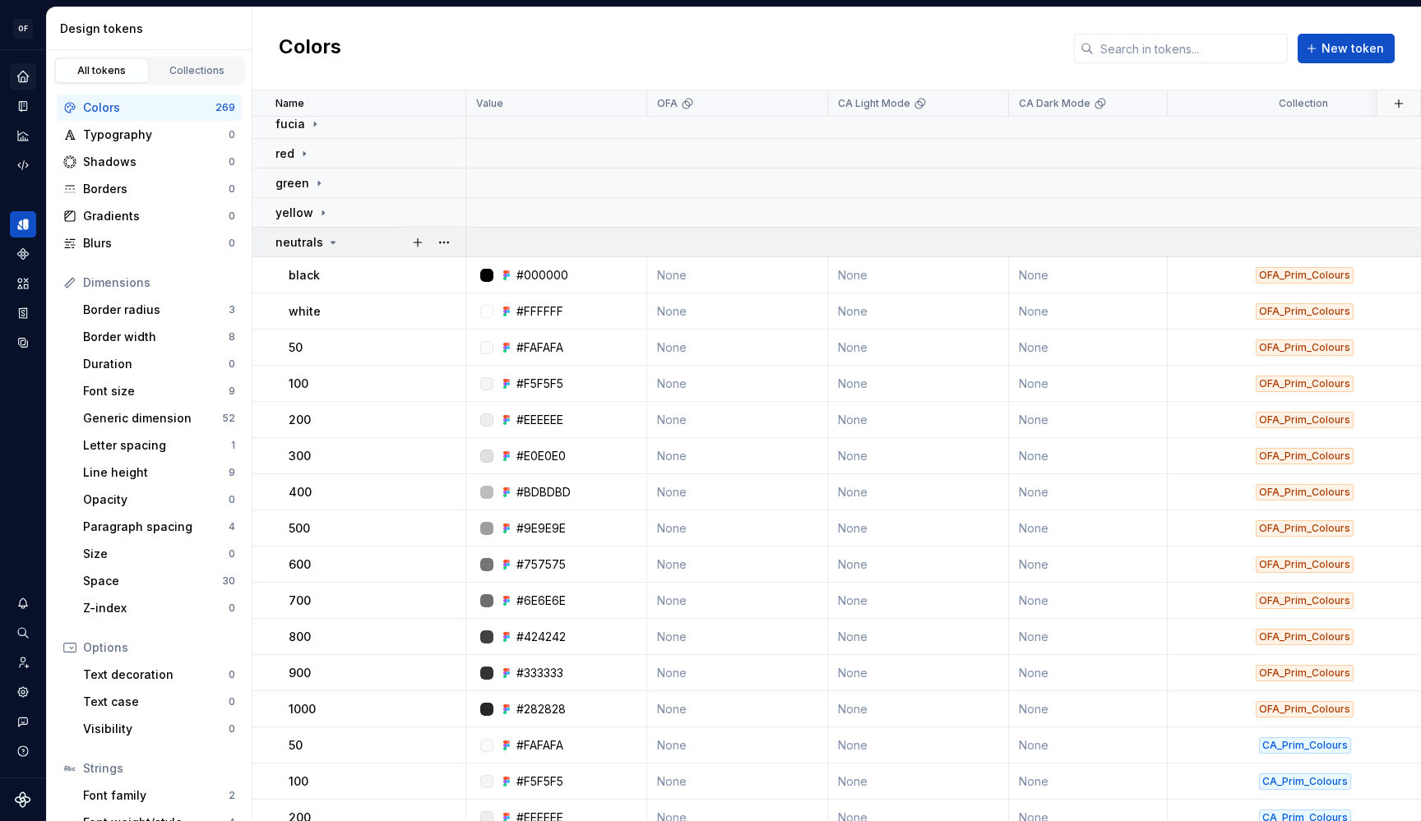
scroll to position [282, 0]
click at [311, 233] on p "neutrals" at bounding box center [299, 241] width 48 height 16
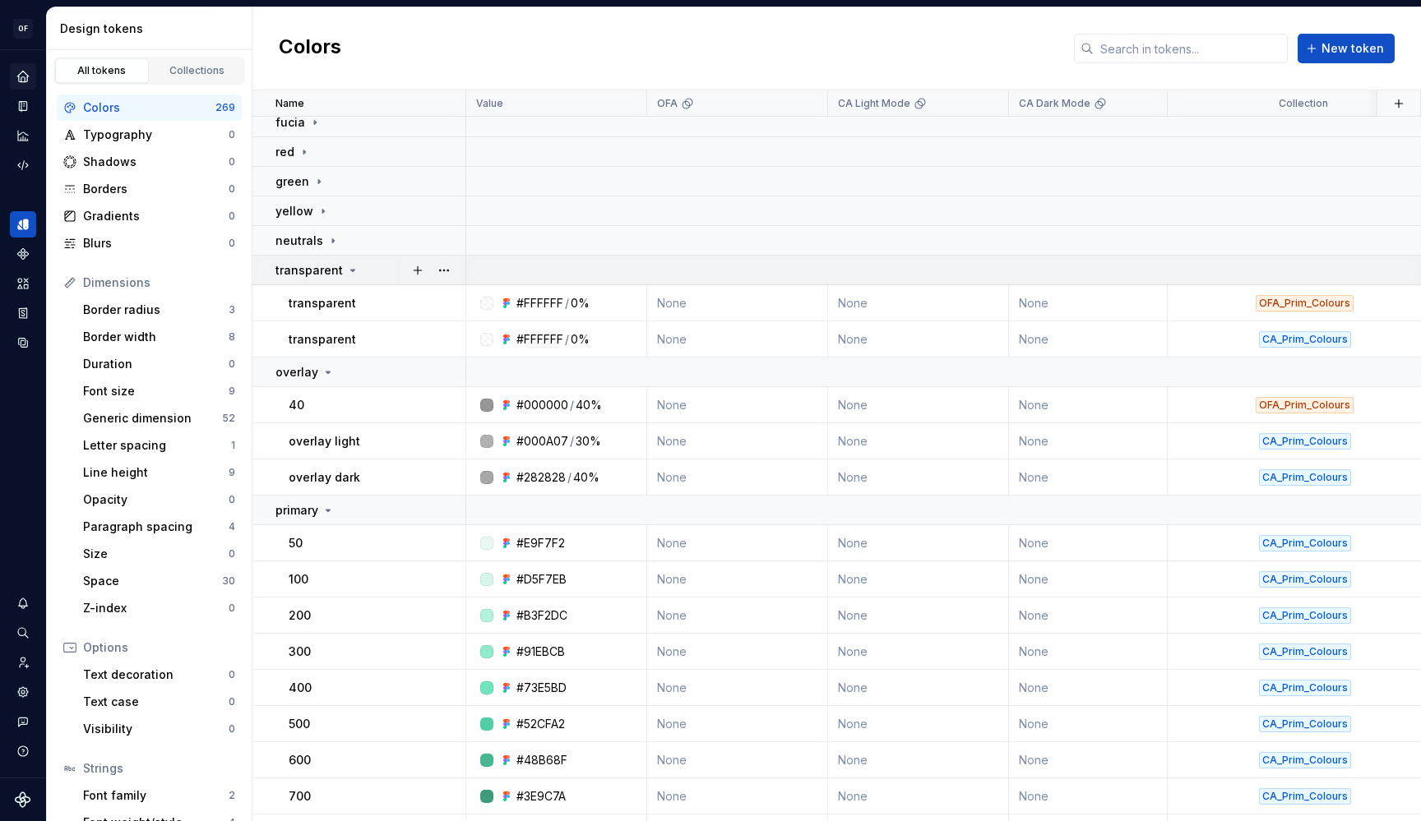
click at [316, 266] on p "transparent" at bounding box center [308, 270] width 67 height 16
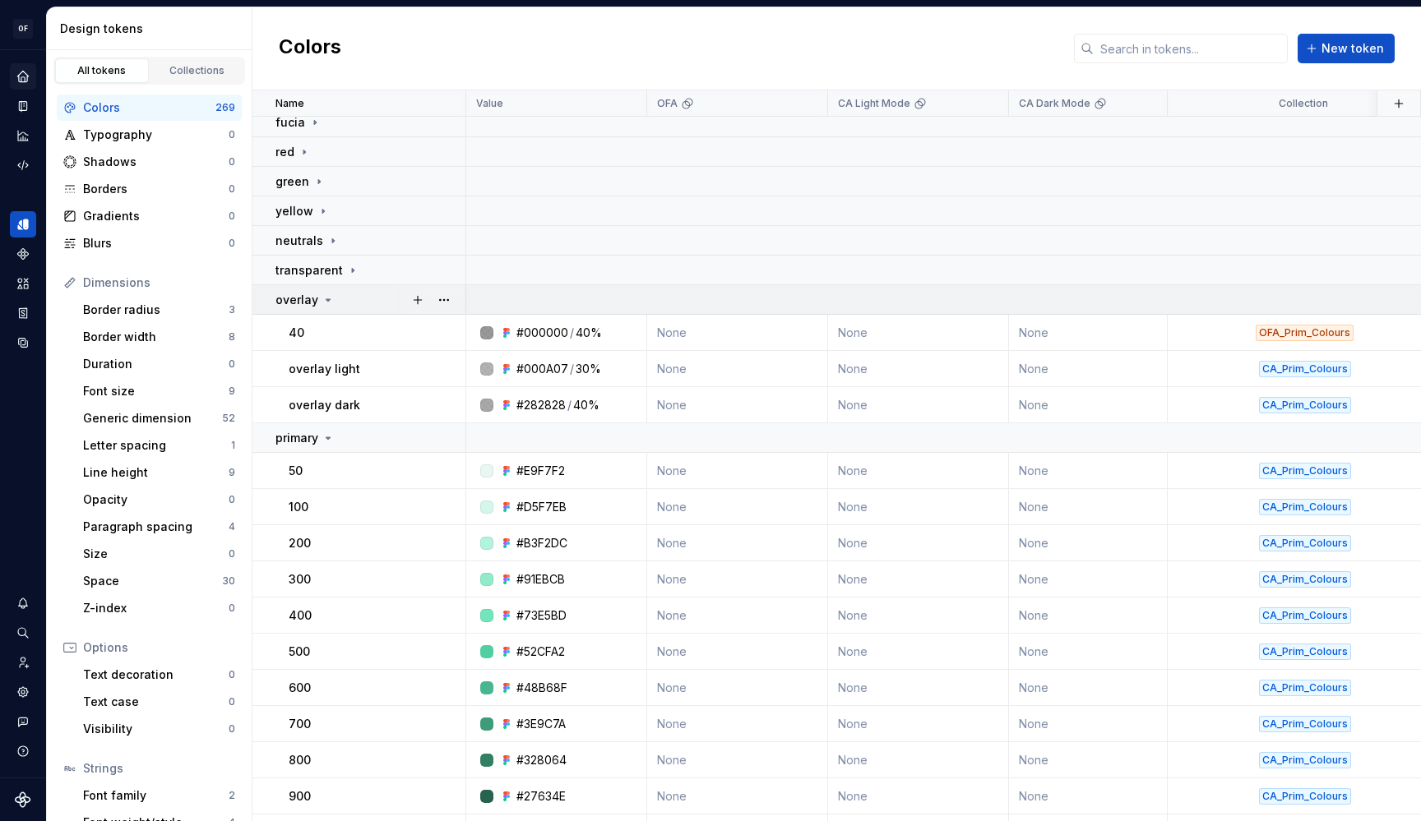
click at [315, 304] on p "overlay" at bounding box center [296, 300] width 43 height 16
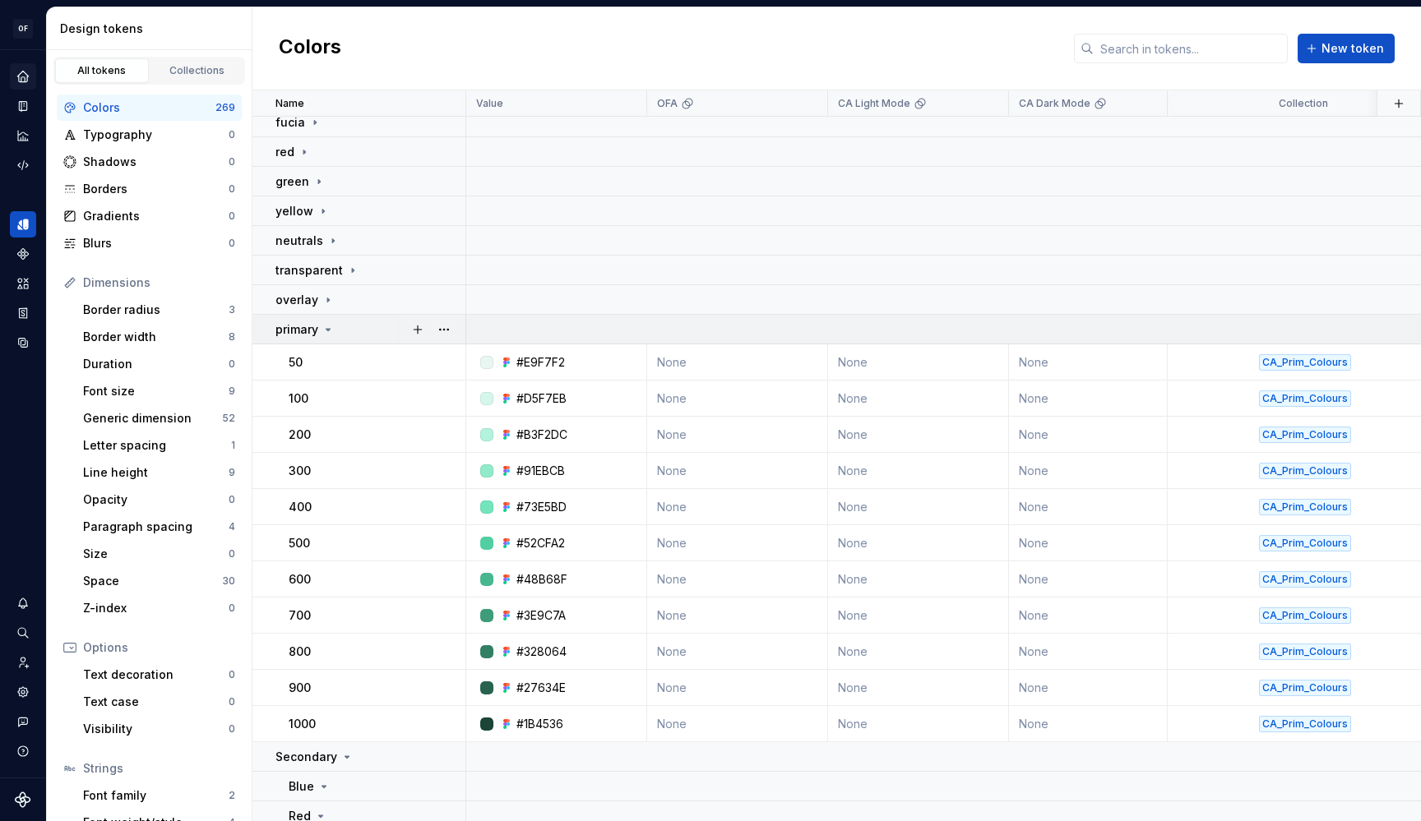
click at [313, 331] on p "primary" at bounding box center [296, 329] width 43 height 16
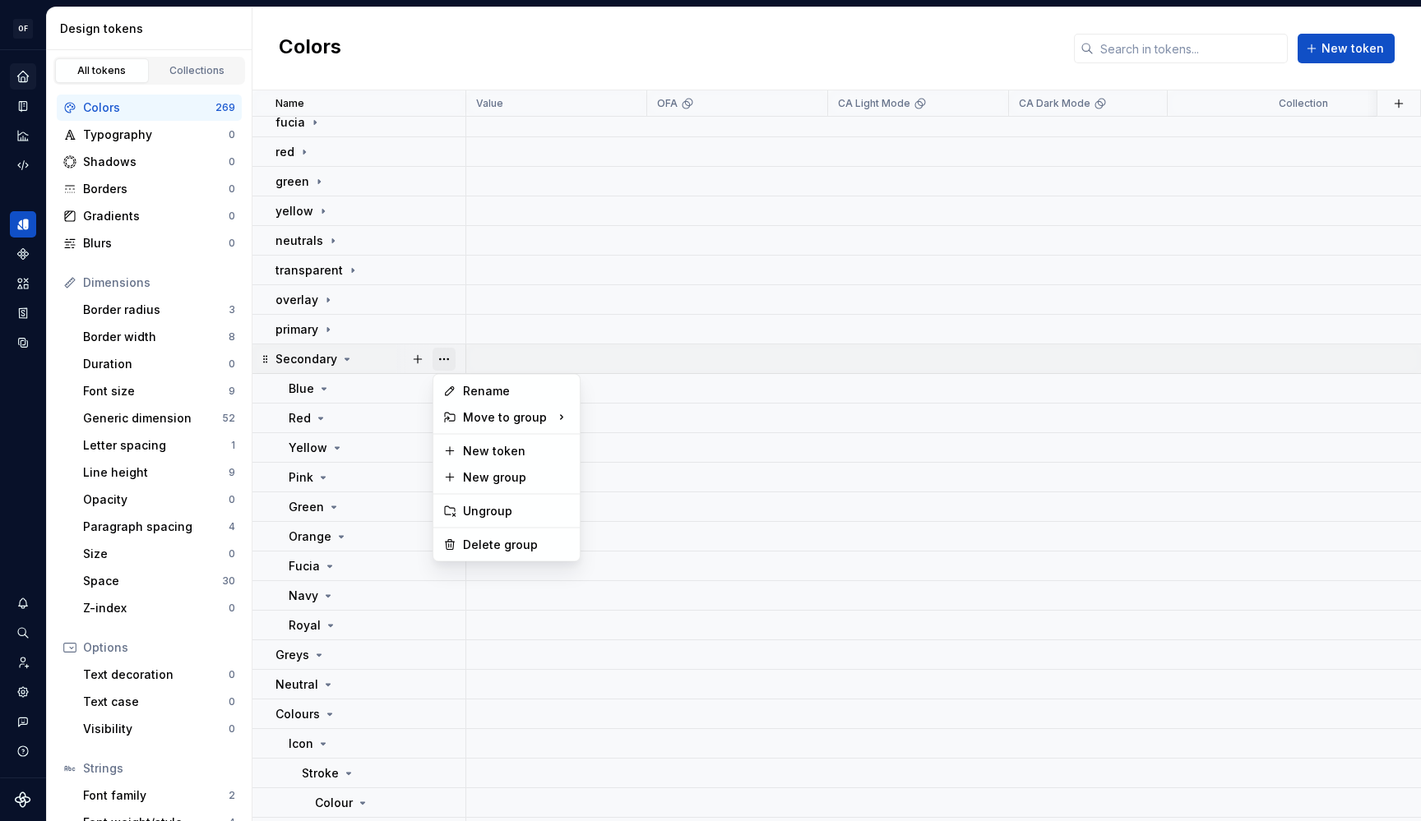
click at [439, 359] on button "button" at bounding box center [443, 359] width 23 height 23
click at [323, 332] on html "OF APEX AL Design system data Design tokens All tokens Collections Colors 269 T…" at bounding box center [710, 410] width 1421 height 821
click at [326, 327] on icon at bounding box center [327, 329] width 13 height 13
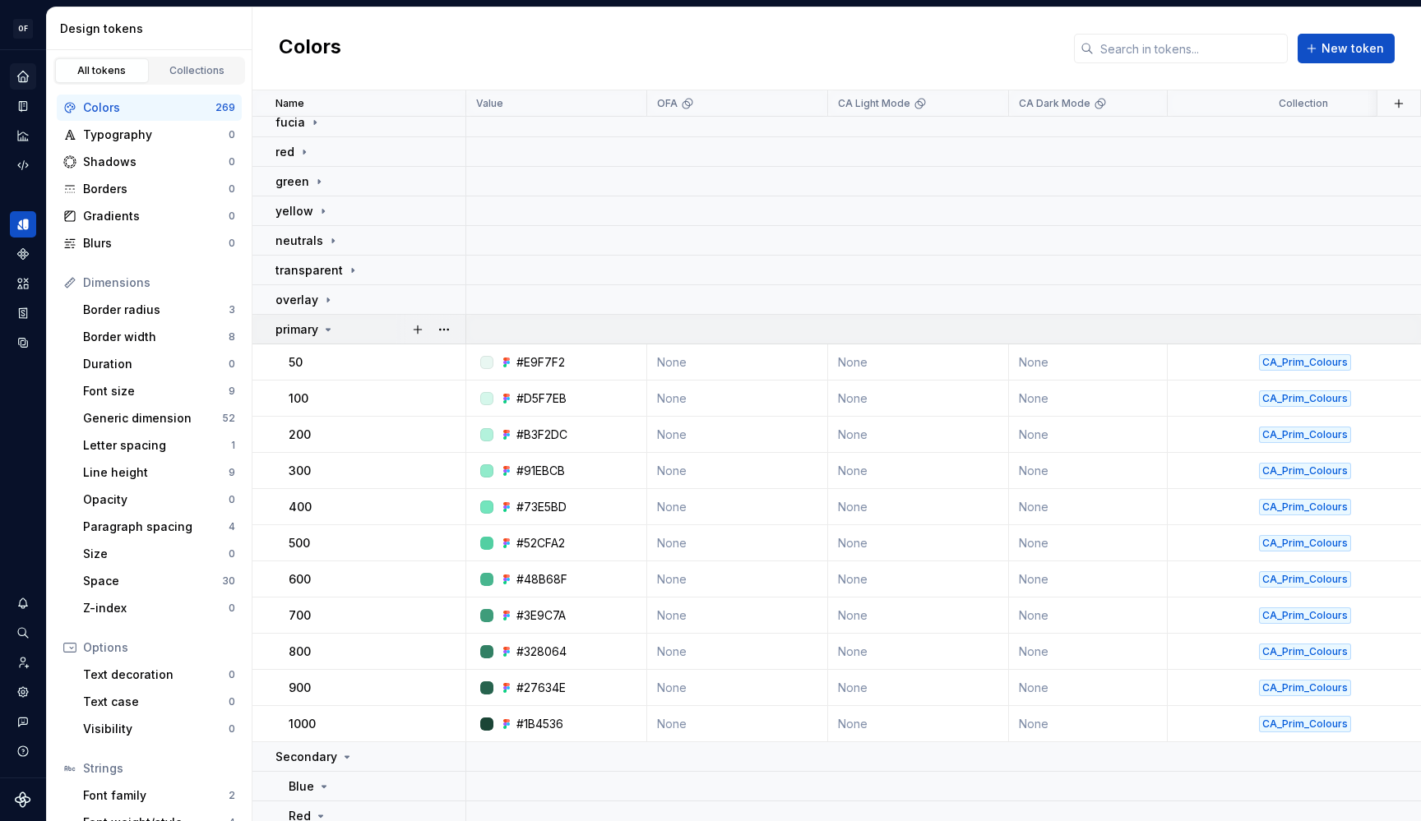
click at [326, 327] on icon at bounding box center [327, 329] width 13 height 13
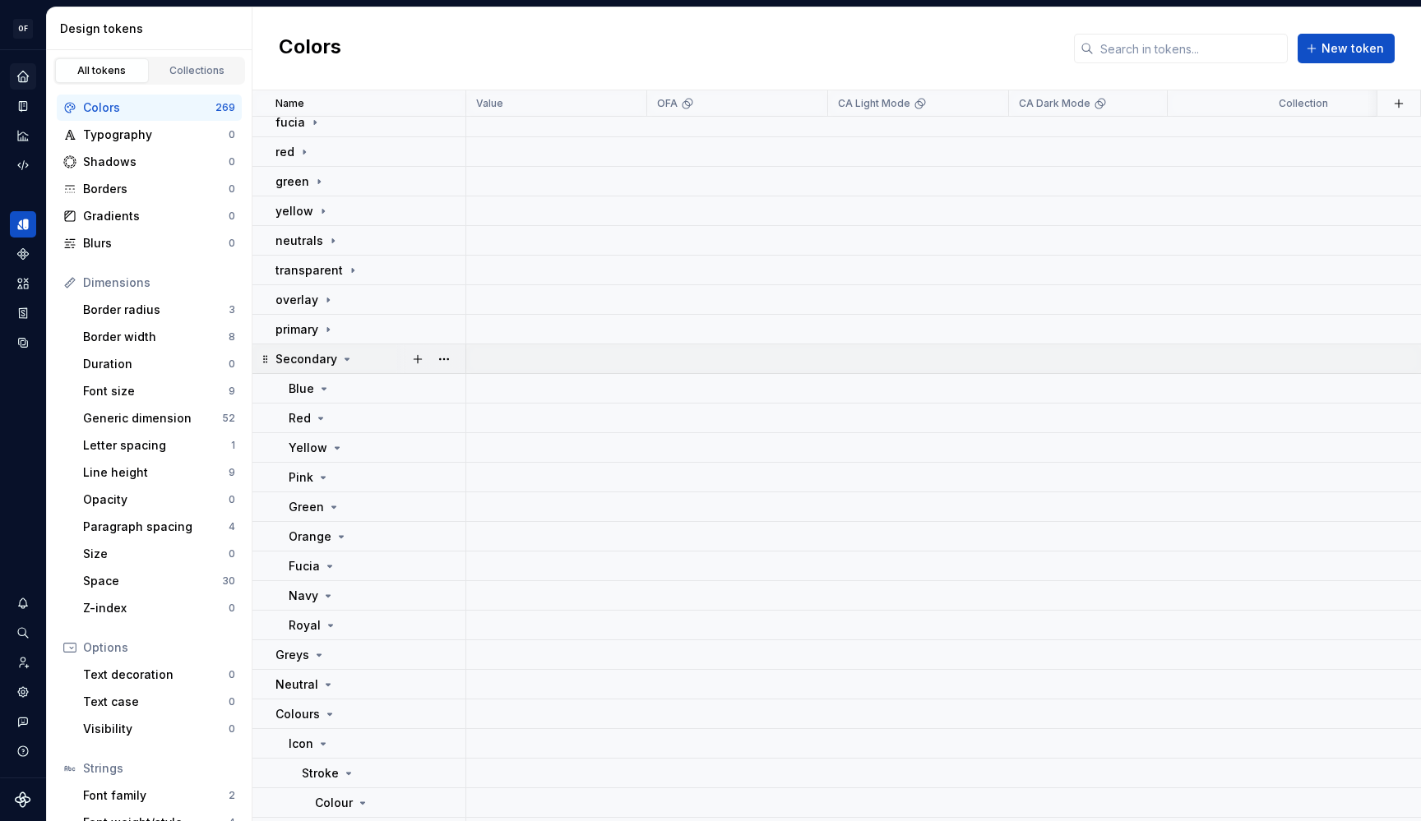
click at [342, 356] on icon at bounding box center [346, 359] width 13 height 13
click at [321, 385] on icon at bounding box center [323, 388] width 13 height 13
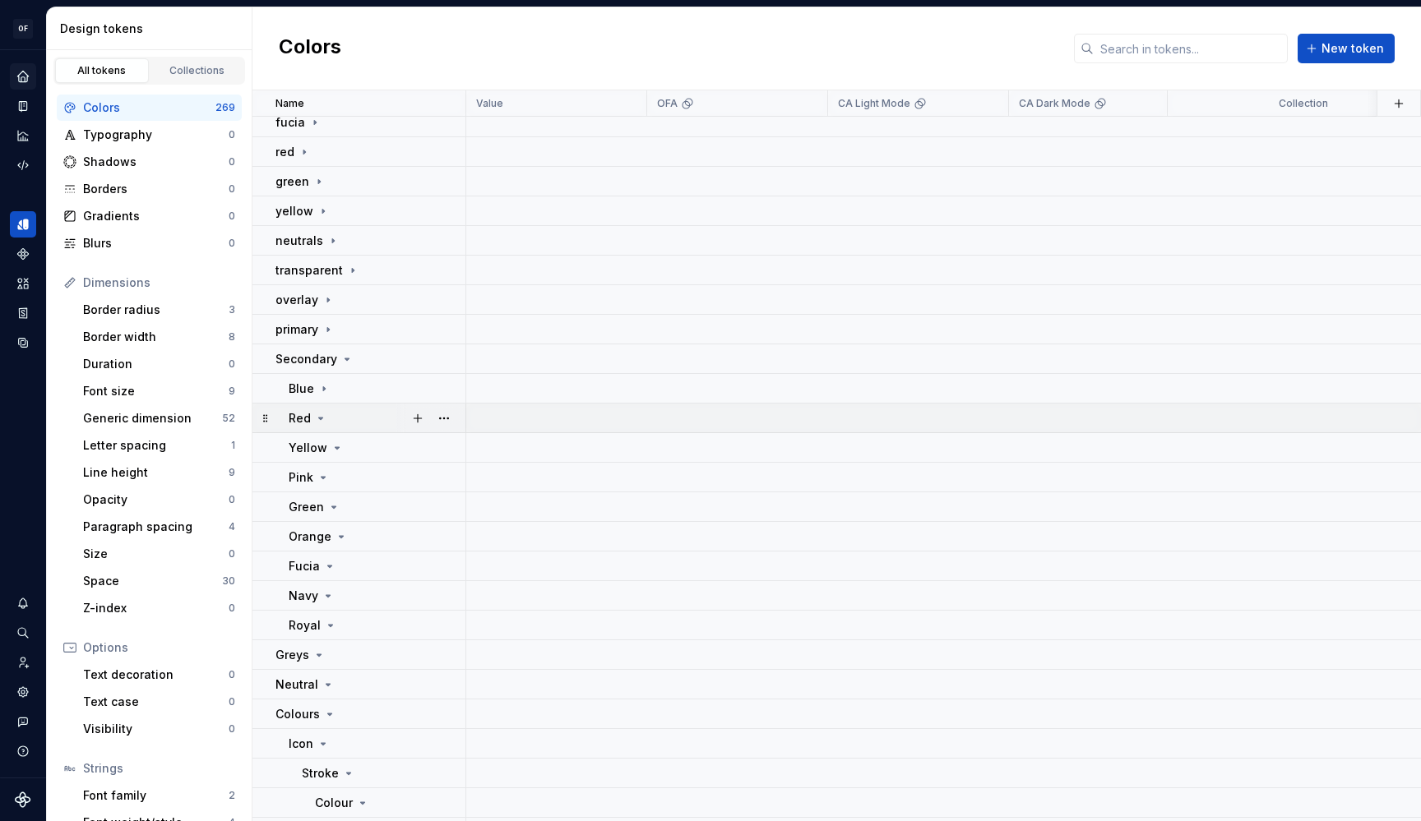
click at [320, 417] on icon at bounding box center [320, 418] width 13 height 13
click at [326, 391] on icon at bounding box center [323, 388] width 13 height 13
click at [323, 410] on div "Red" at bounding box center [308, 418] width 39 height 16
click at [438, 362] on button "button" at bounding box center [443, 359] width 23 height 23
click at [492, 545] on div "Delete group" at bounding box center [516, 545] width 107 height 16
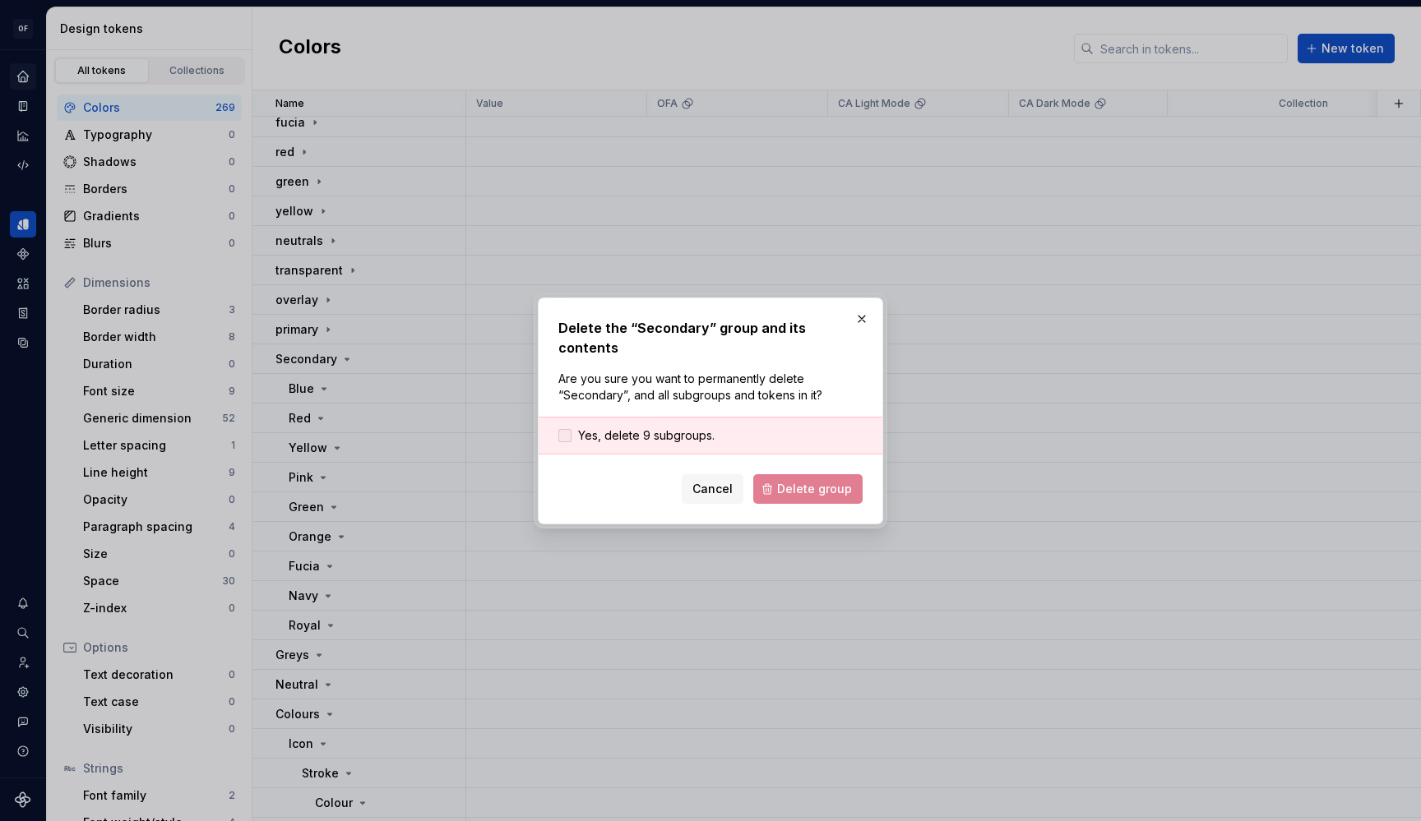
click at [695, 431] on span "Yes, delete 9 subgroups." at bounding box center [646, 435] width 136 height 16
click at [774, 474] on button "Delete group" at bounding box center [807, 489] width 109 height 30
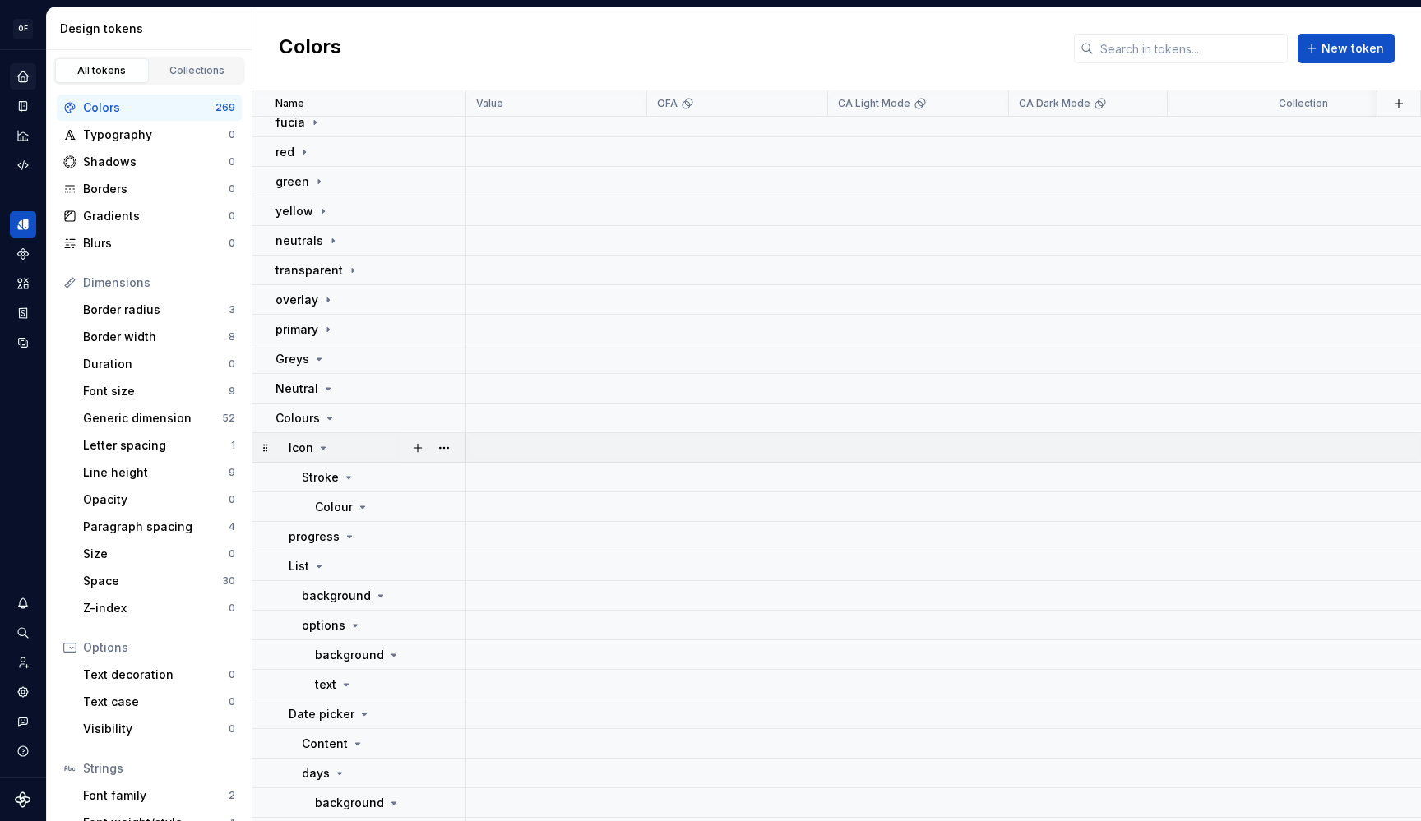
click at [318, 447] on icon at bounding box center [323, 447] width 13 height 13
click at [339, 479] on div "Stroke" at bounding box center [328, 477] width 53 height 16
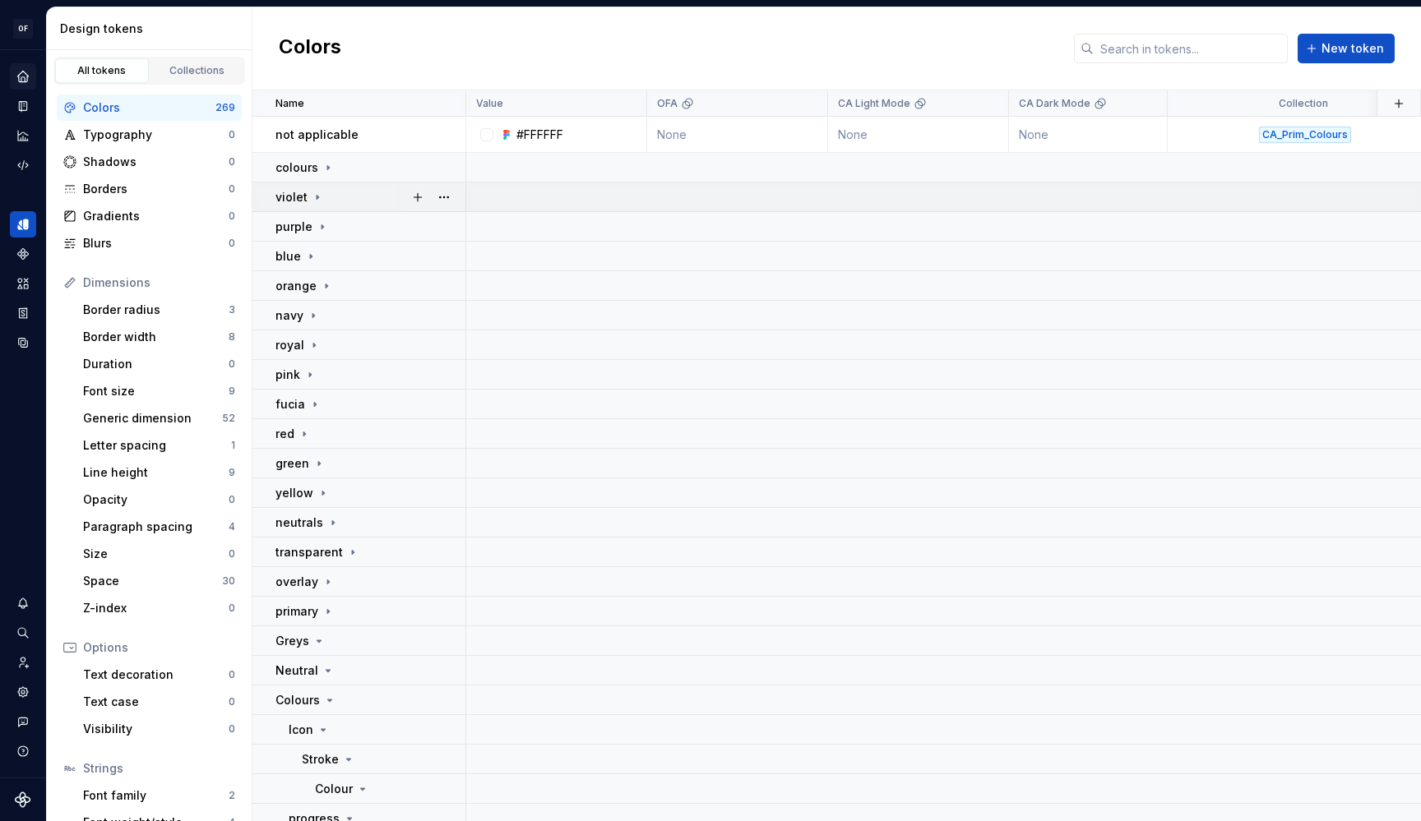
scroll to position [0, 0]
click at [328, 164] on icon at bounding box center [327, 167] width 13 height 13
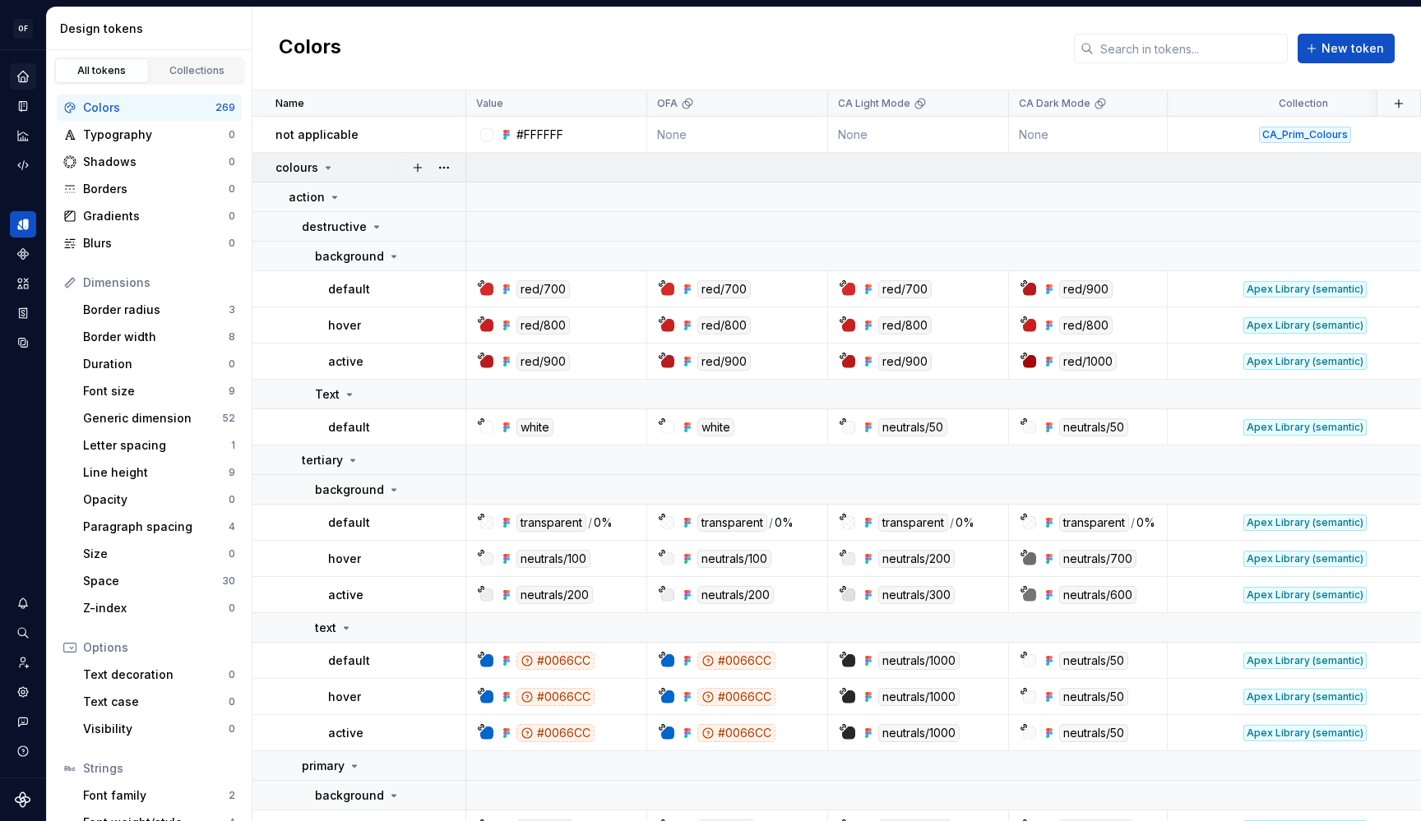
click at [328, 164] on icon at bounding box center [327, 167] width 13 height 13
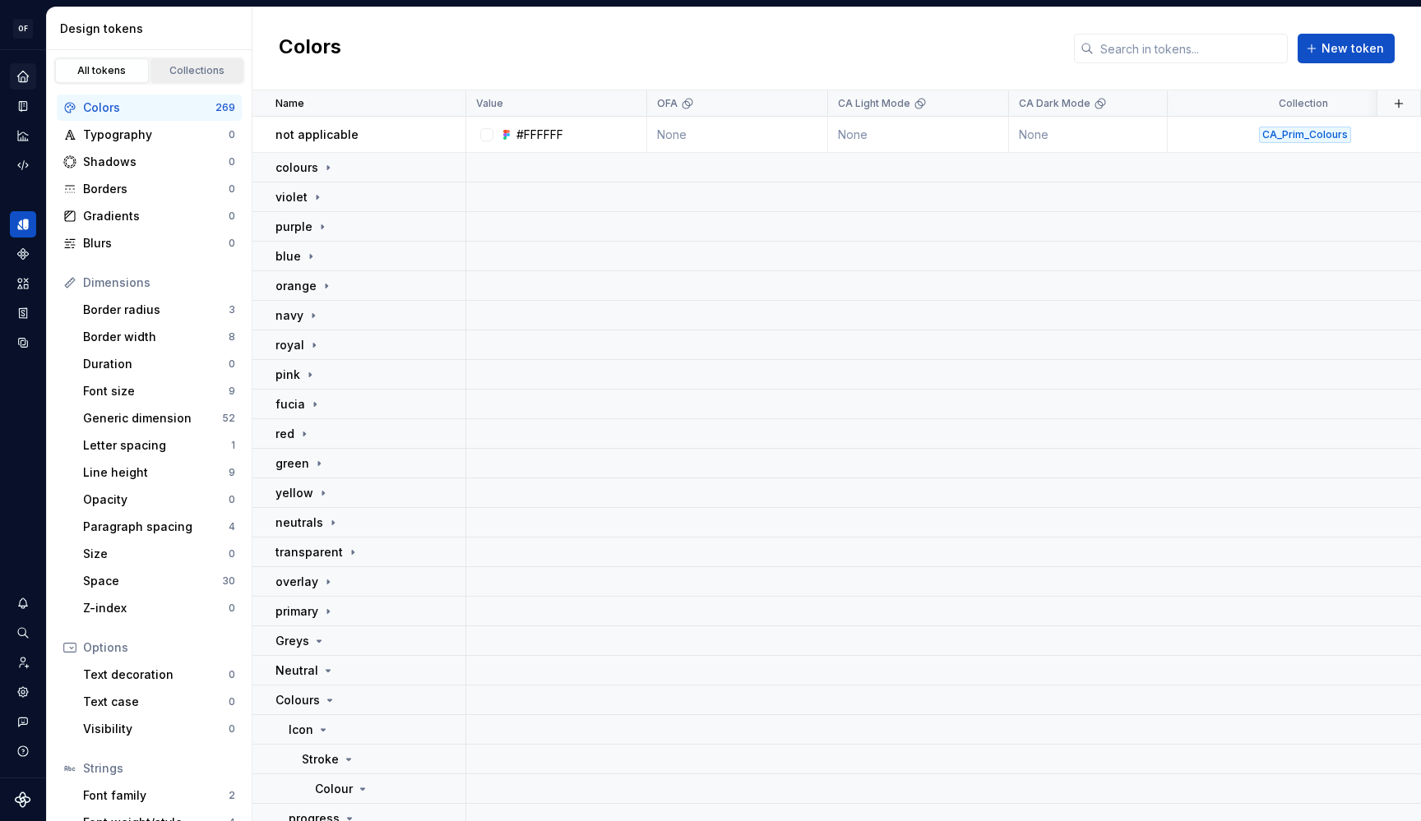
click at [179, 65] on div "Collections" at bounding box center [197, 70] width 82 height 13
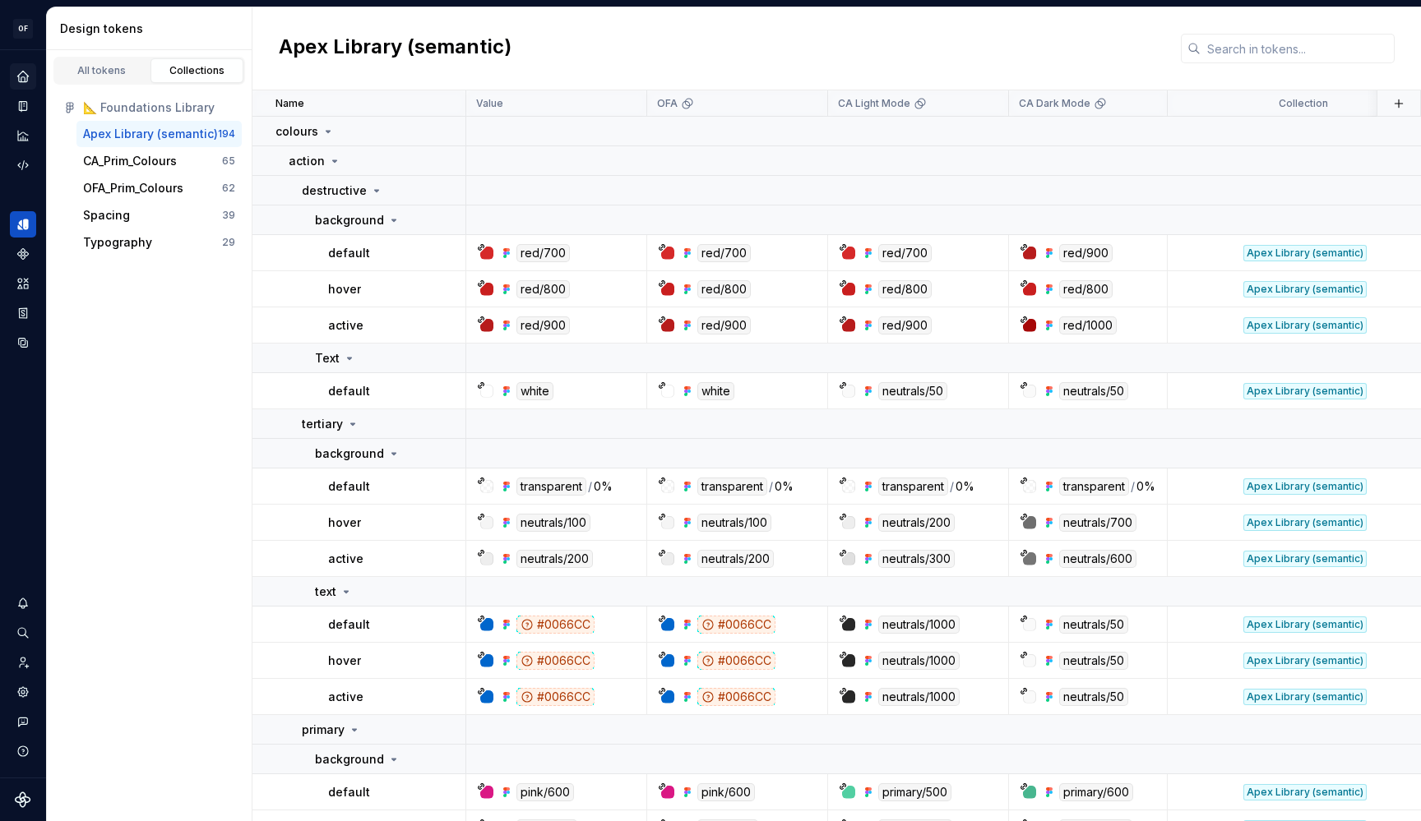
click at [146, 133] on div "Apex Library (semantic)" at bounding box center [150, 134] width 135 height 16
click at [148, 159] on div "CA_Prim_Colours" at bounding box center [130, 161] width 94 height 16
click at [152, 185] on div "OFA_Prim_Colours" at bounding box center [133, 188] width 100 height 16
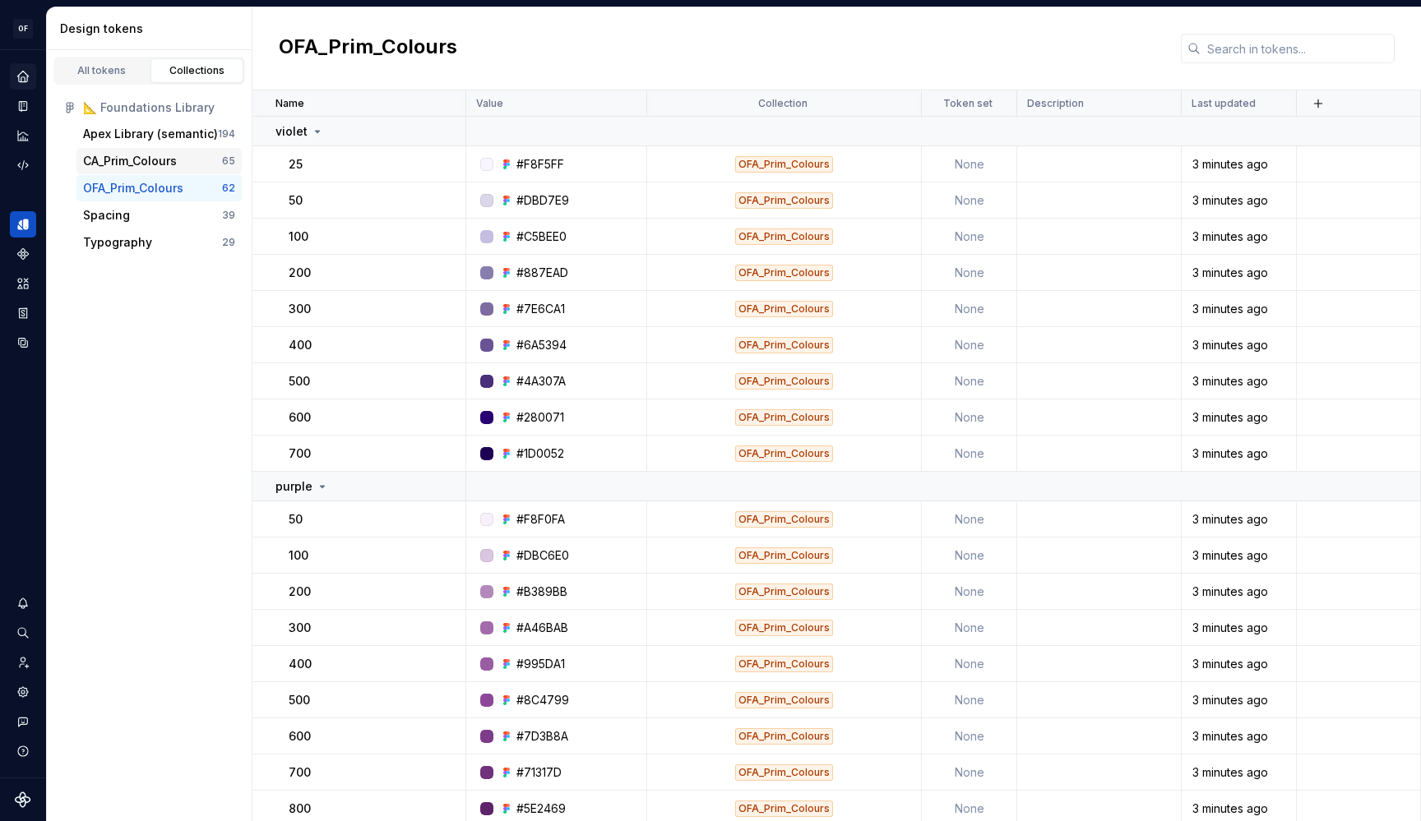
click at [164, 163] on div "CA_Prim_Colours" at bounding box center [130, 161] width 94 height 16
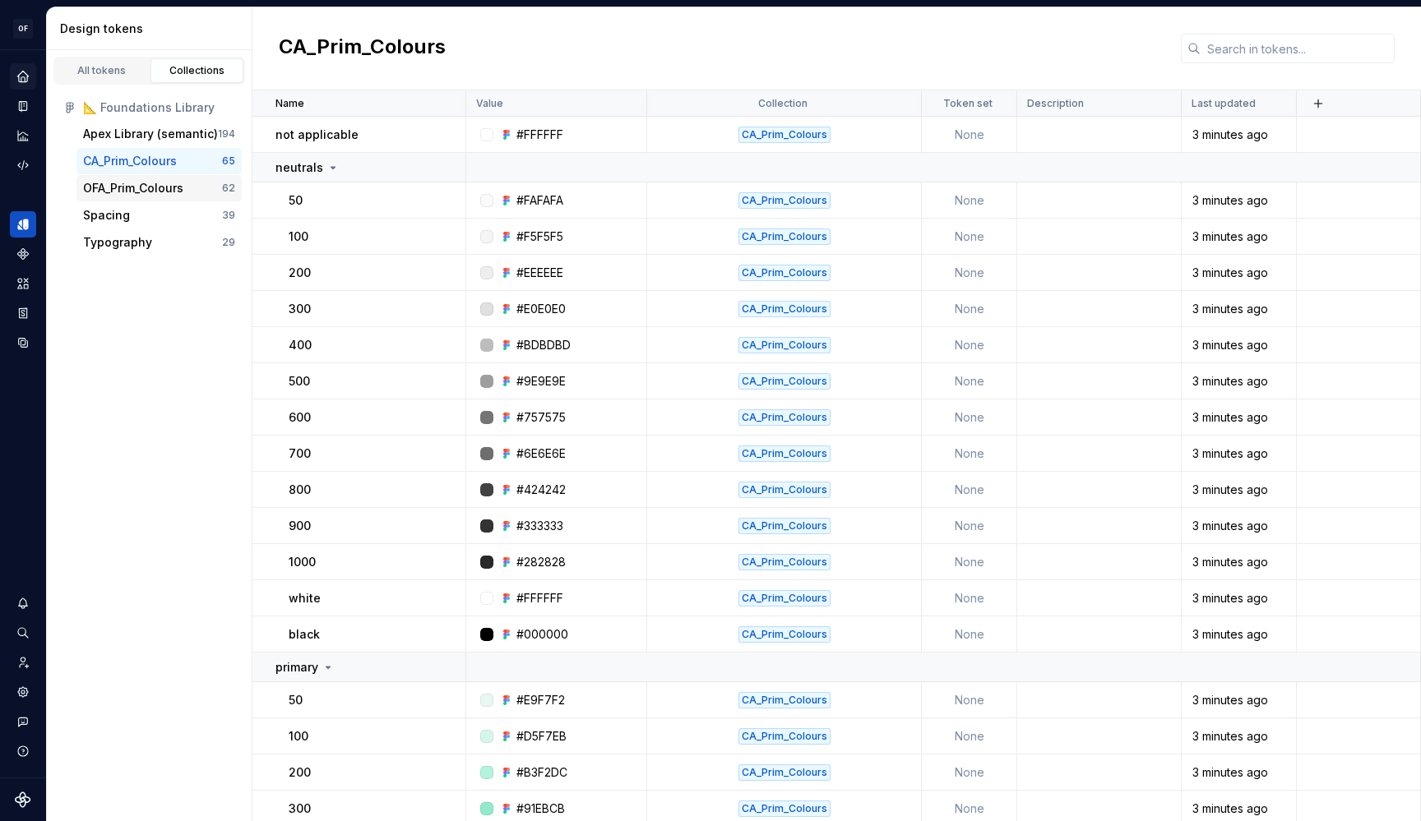
click at [153, 198] on div "OFA_Prim_Colours 62" at bounding box center [158, 188] width 165 height 26
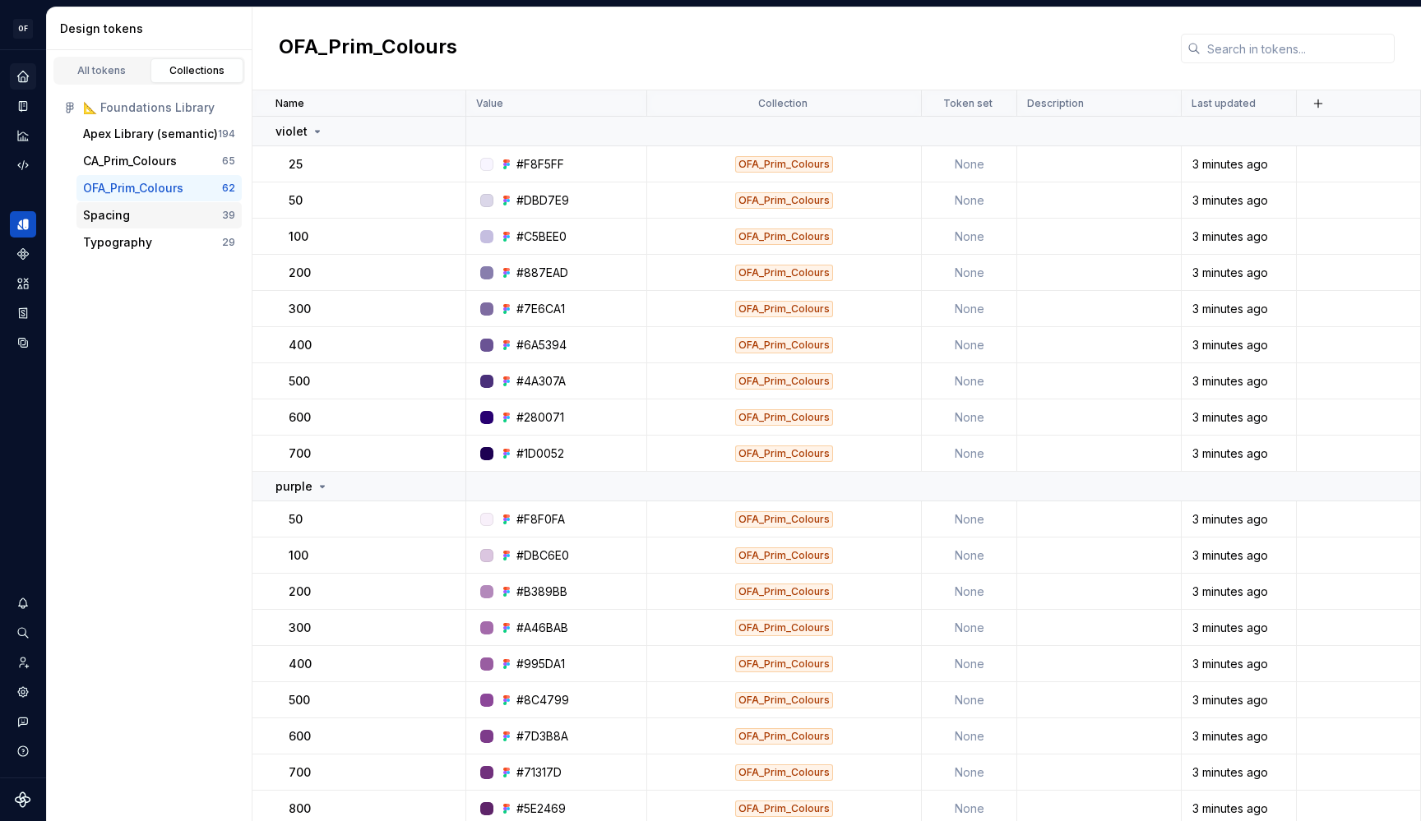
click at [150, 218] on div "Spacing" at bounding box center [152, 215] width 139 height 16
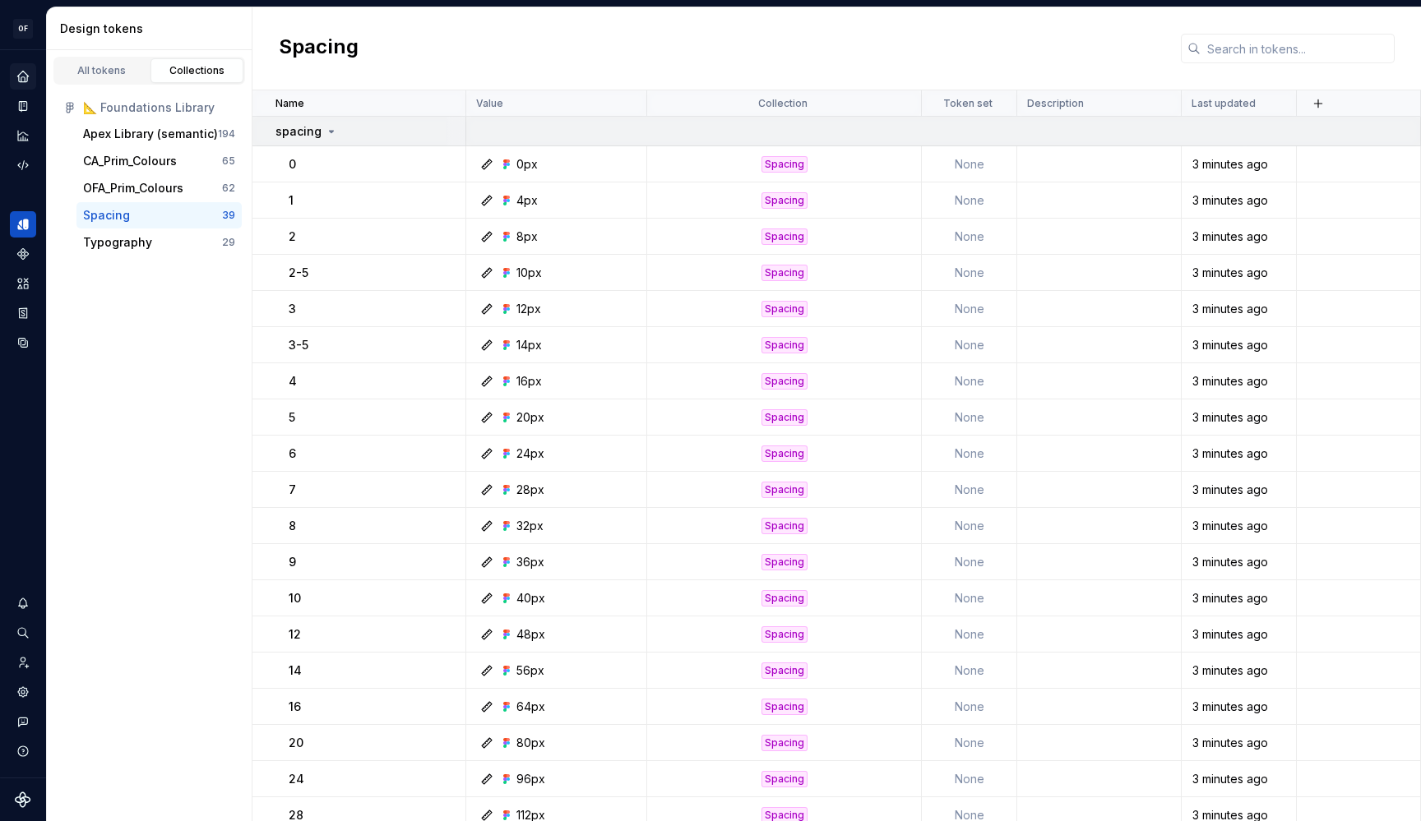
click at [330, 131] on icon at bounding box center [332, 132] width 4 height 2
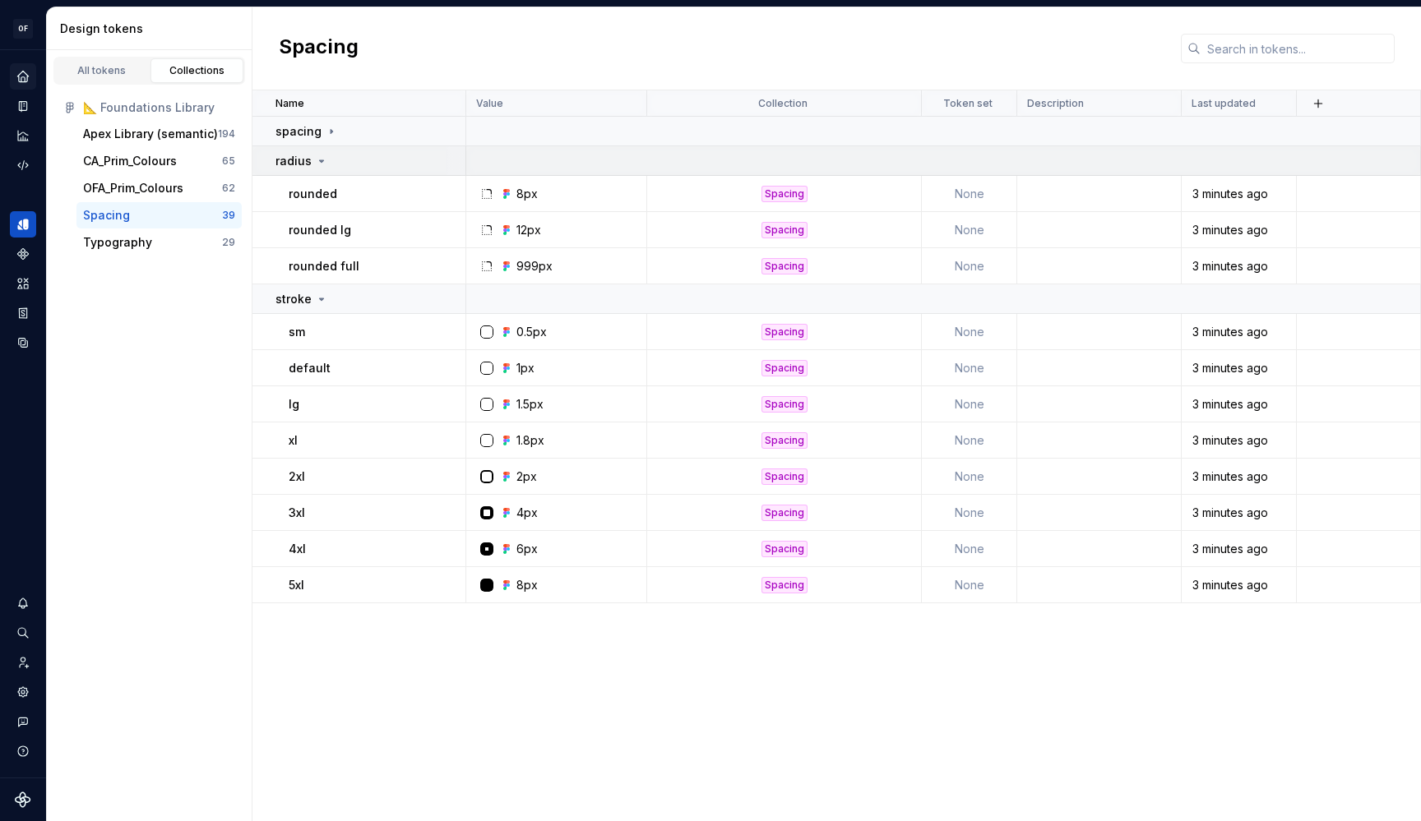
click at [323, 157] on icon at bounding box center [321, 161] width 13 height 13
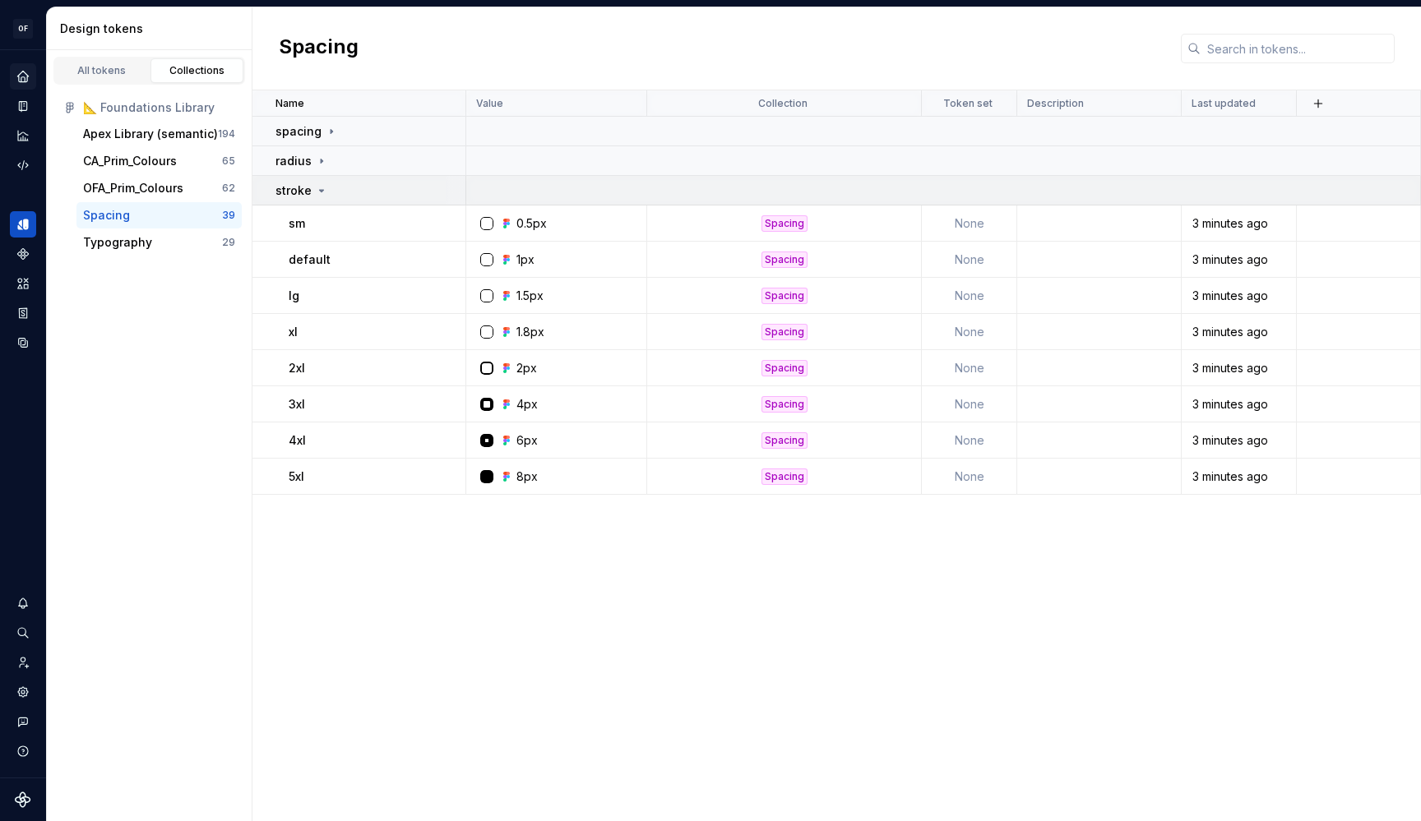
click at [317, 185] on icon at bounding box center [321, 190] width 13 height 13
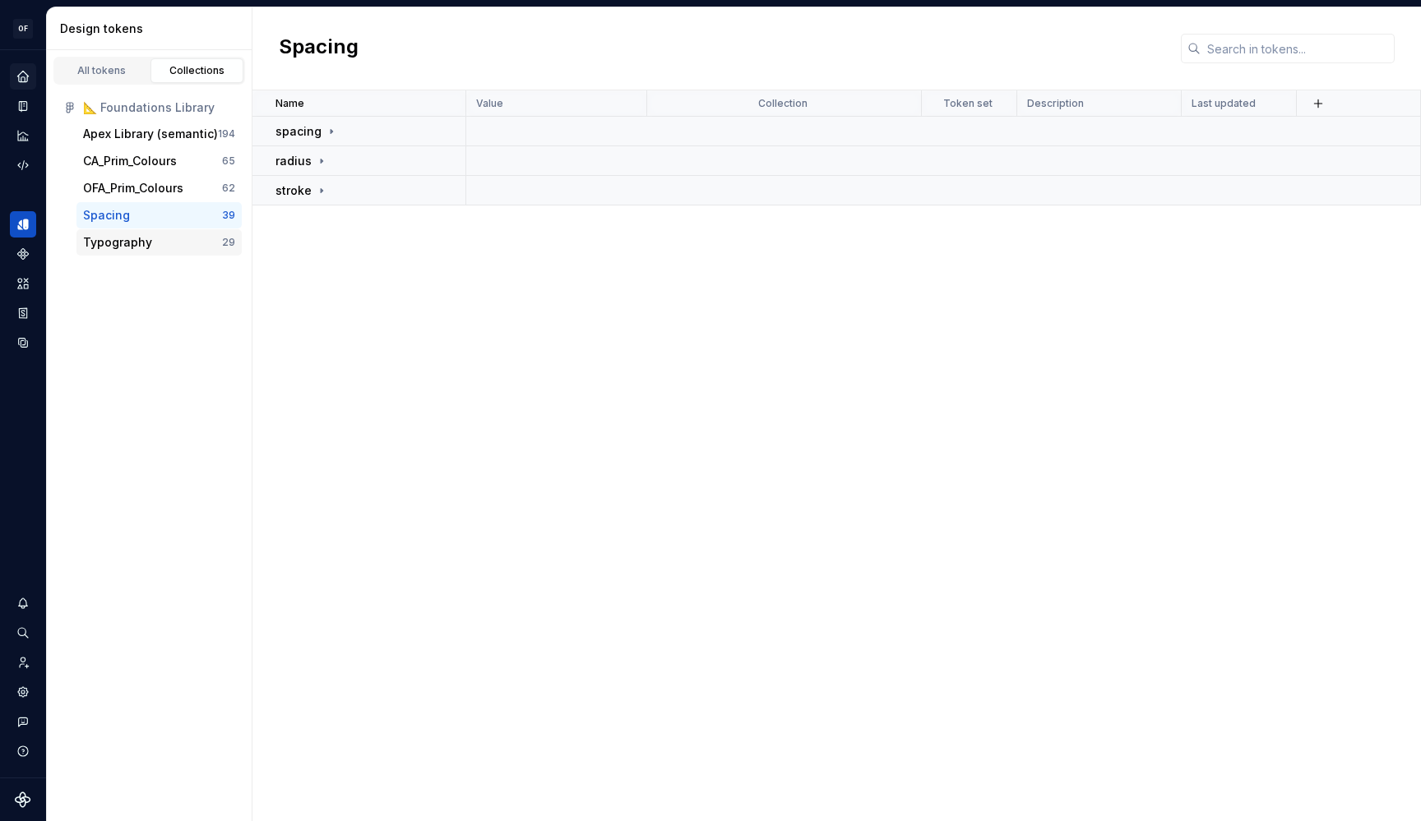
click at [212, 233] on div "Typography 29" at bounding box center [158, 242] width 165 height 26
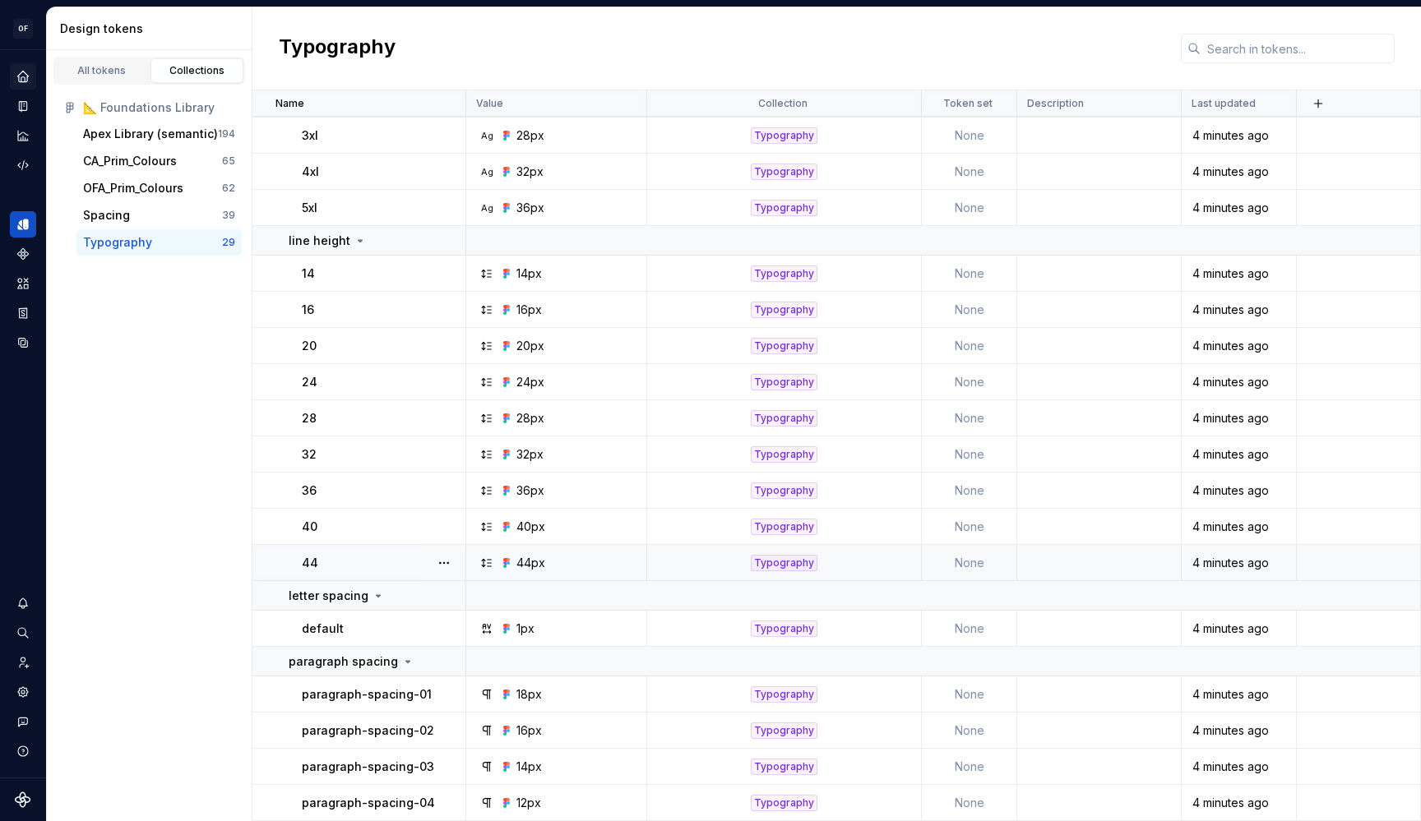
scroll to position [552, 0]
click at [183, 195] on div "OFA_Prim_Colours" at bounding box center [133, 188] width 100 height 16
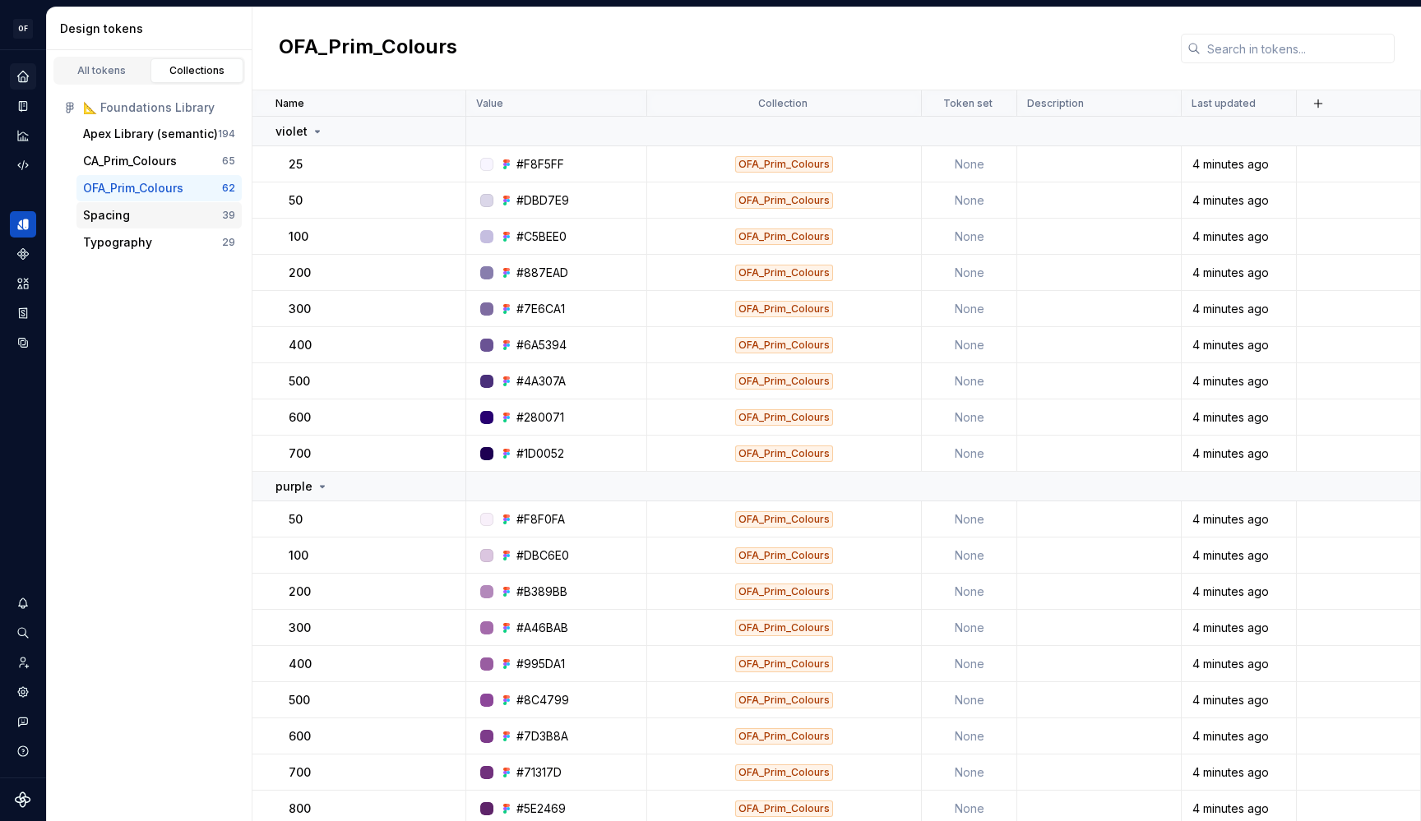
click at [177, 208] on div "Spacing" at bounding box center [152, 215] width 139 height 16
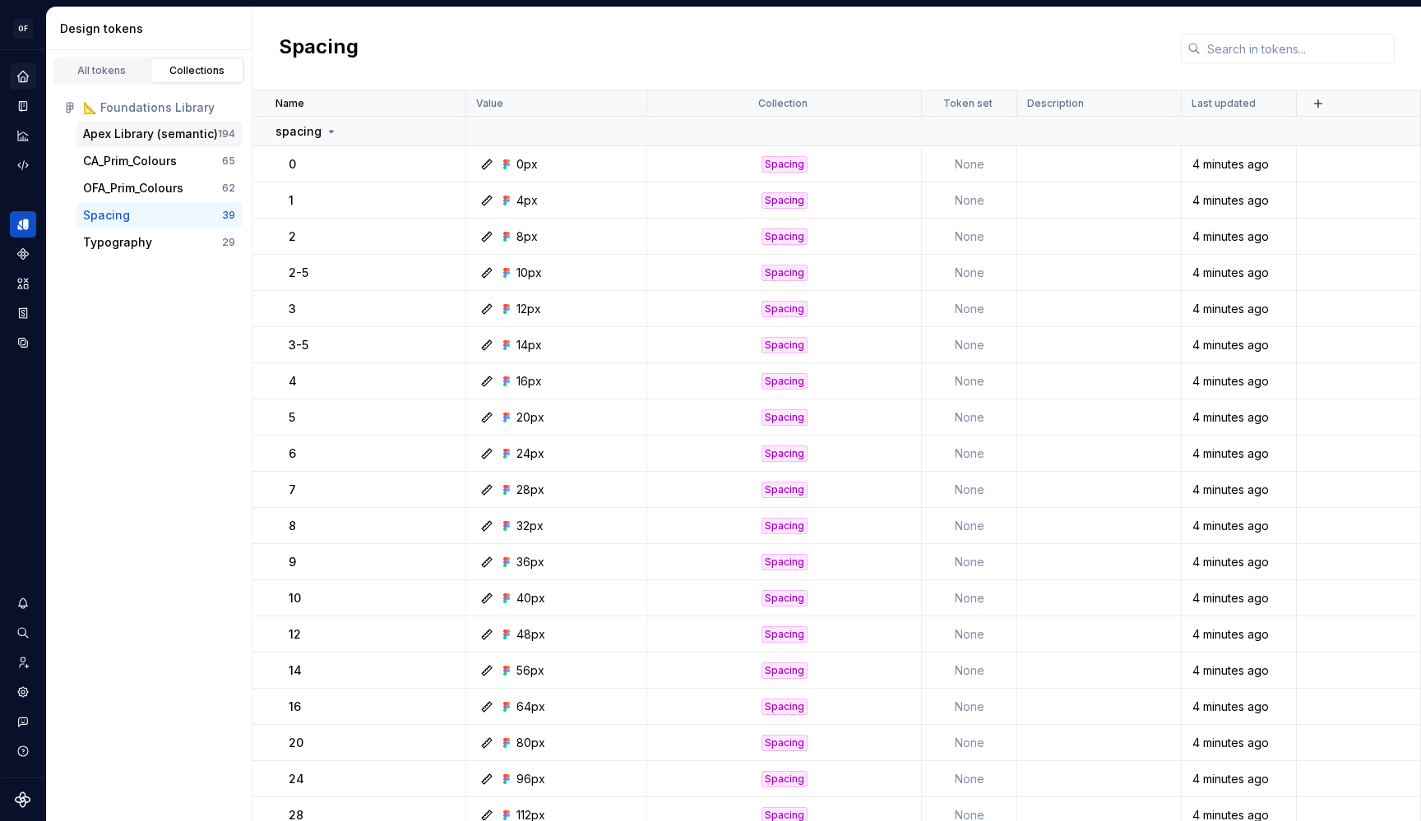
click at [167, 132] on div "Apex Library (semantic)" at bounding box center [150, 134] width 135 height 16
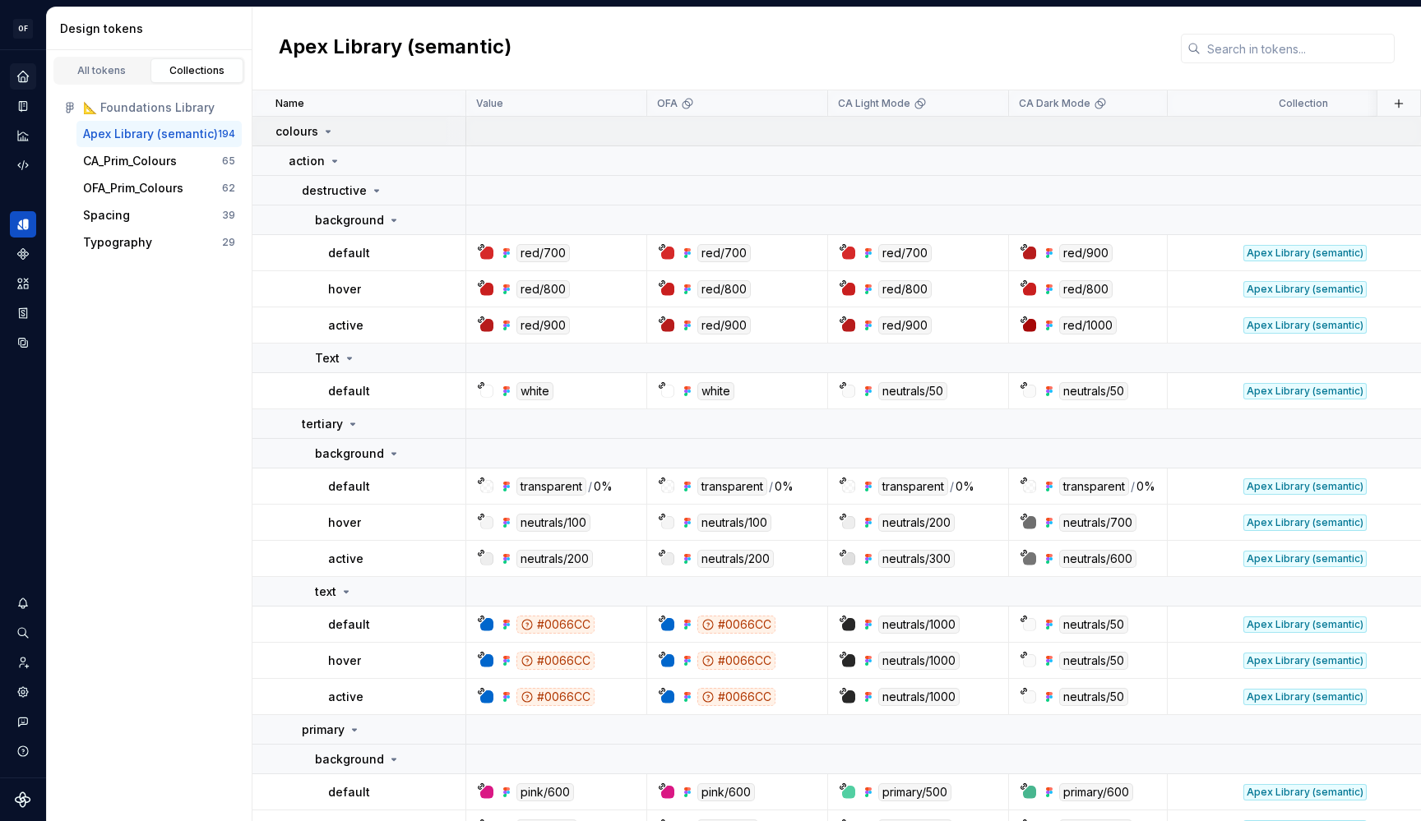
click at [322, 132] on icon at bounding box center [327, 131] width 13 height 13
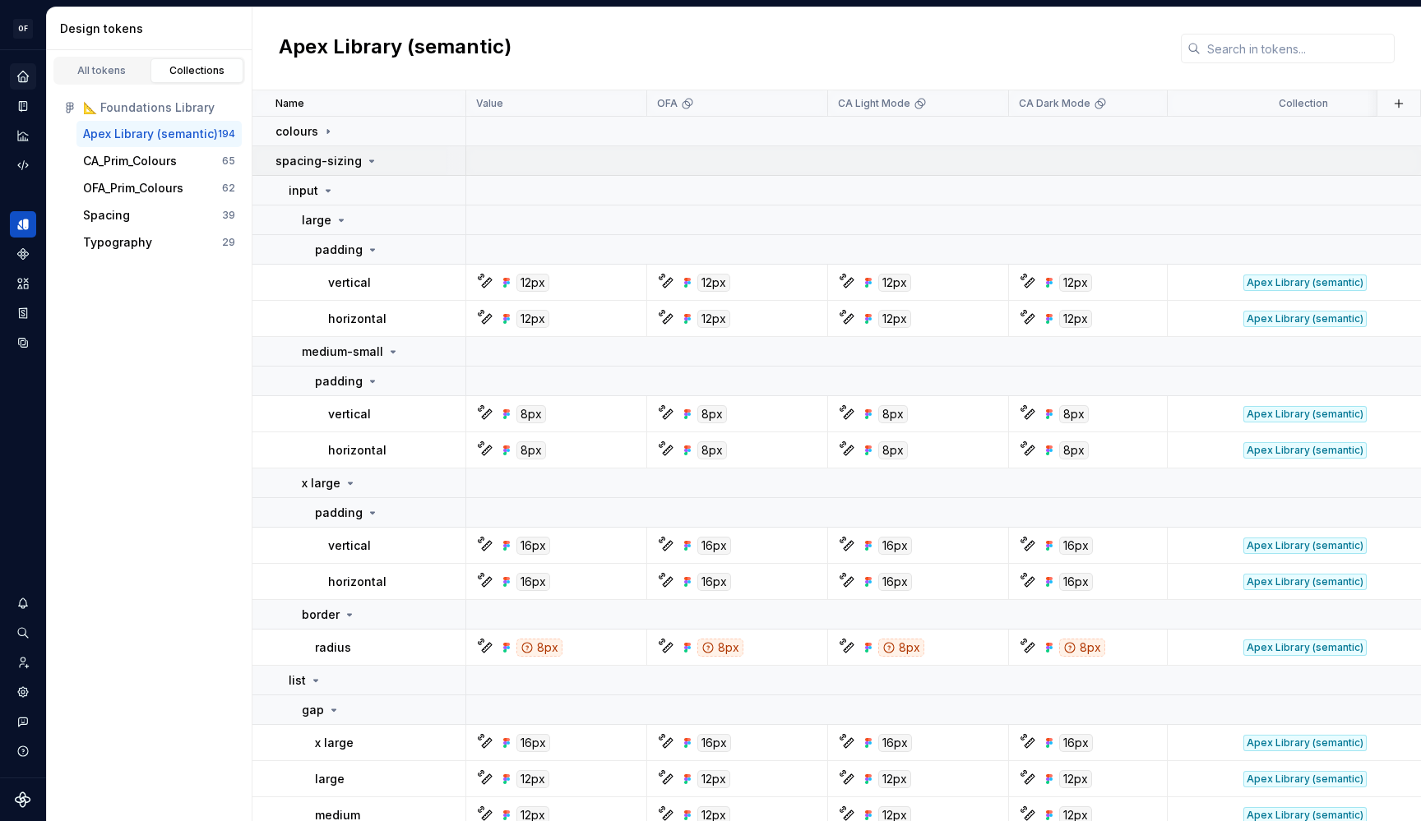
click at [365, 157] on icon at bounding box center [371, 161] width 13 height 13
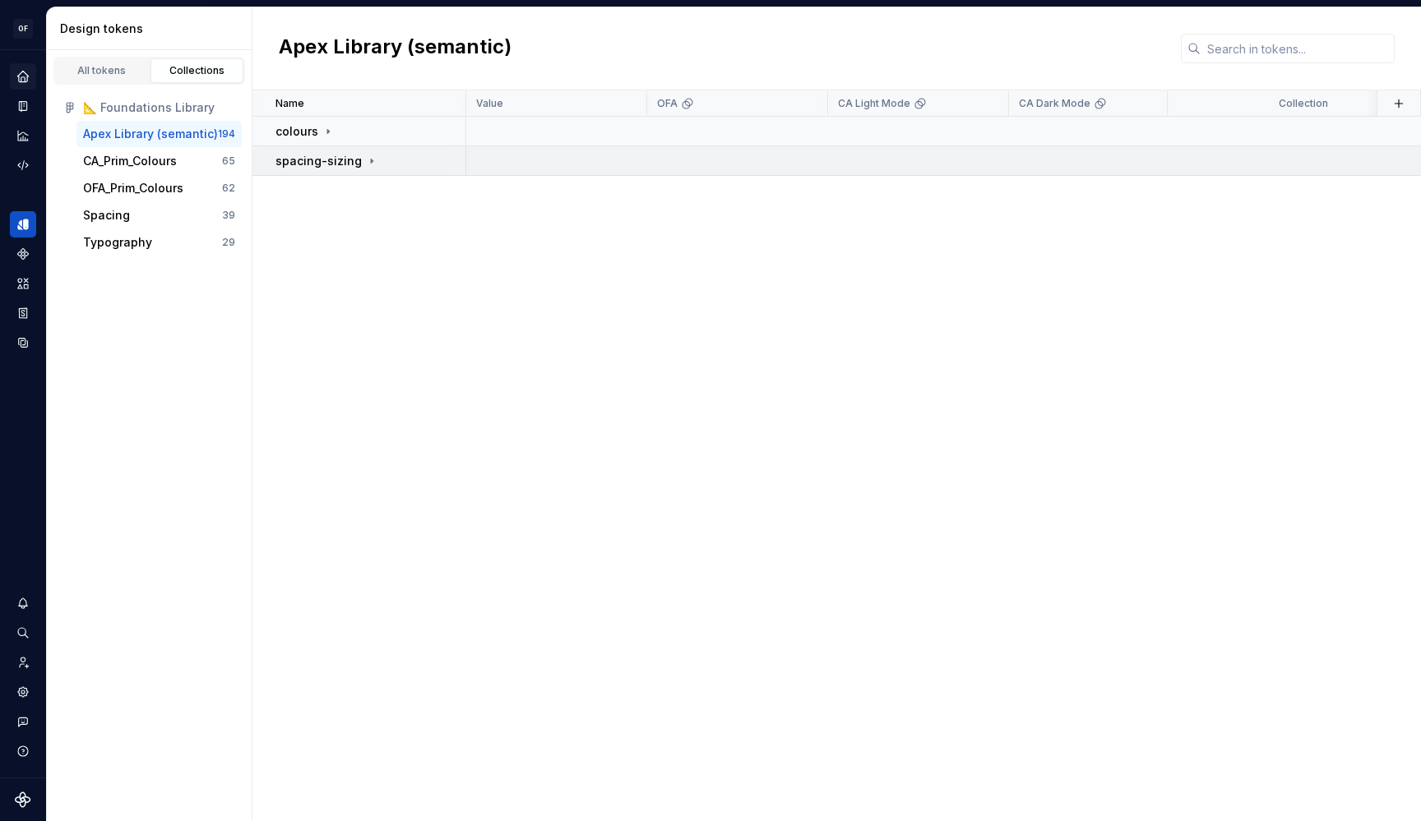
click at [365, 157] on icon at bounding box center [371, 161] width 13 height 13
